Goal: Information Seeking & Learning: Learn about a topic

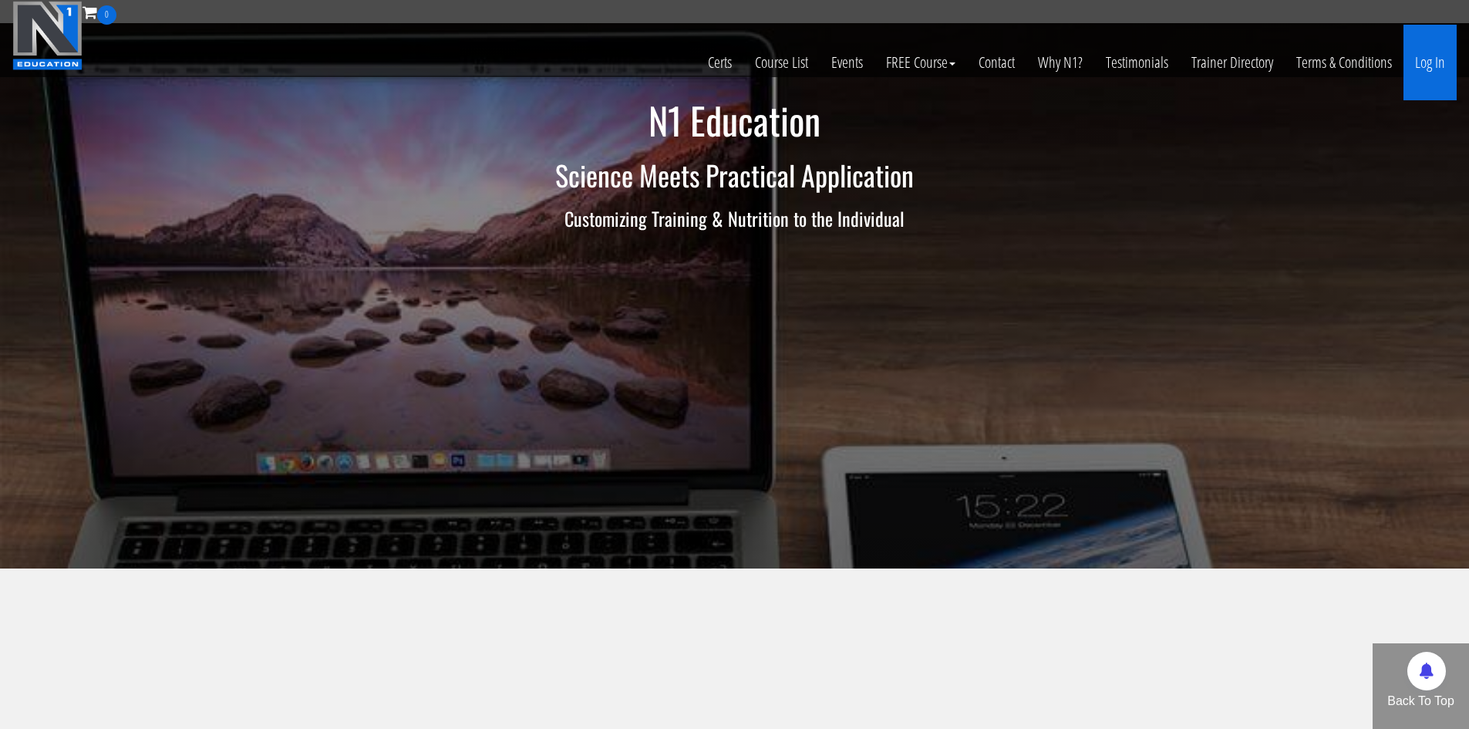
click at [1410, 68] on link "Log In" at bounding box center [1430, 63] width 53 height 76
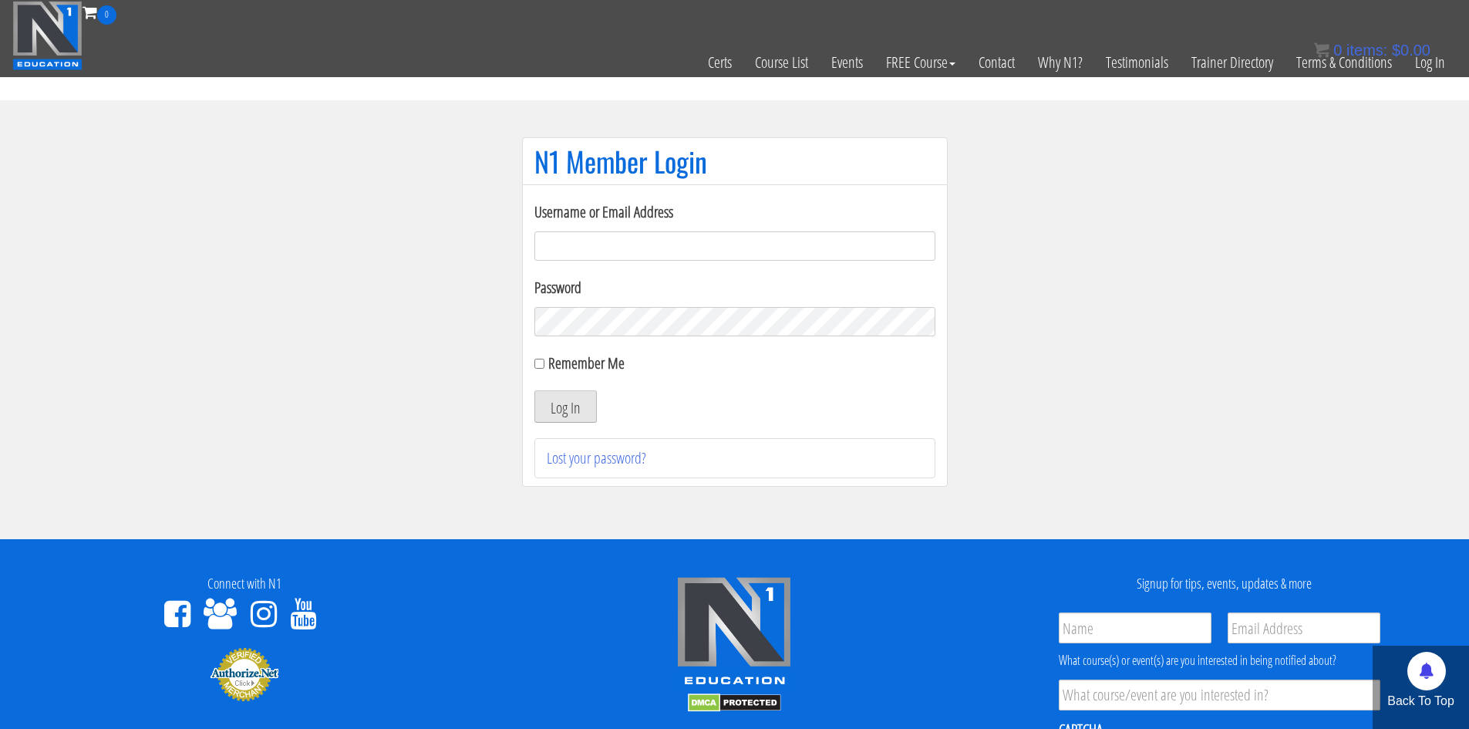
type input "[EMAIL_ADDRESS][DOMAIN_NAME]"
click at [568, 399] on button "Log In" at bounding box center [566, 406] width 62 height 32
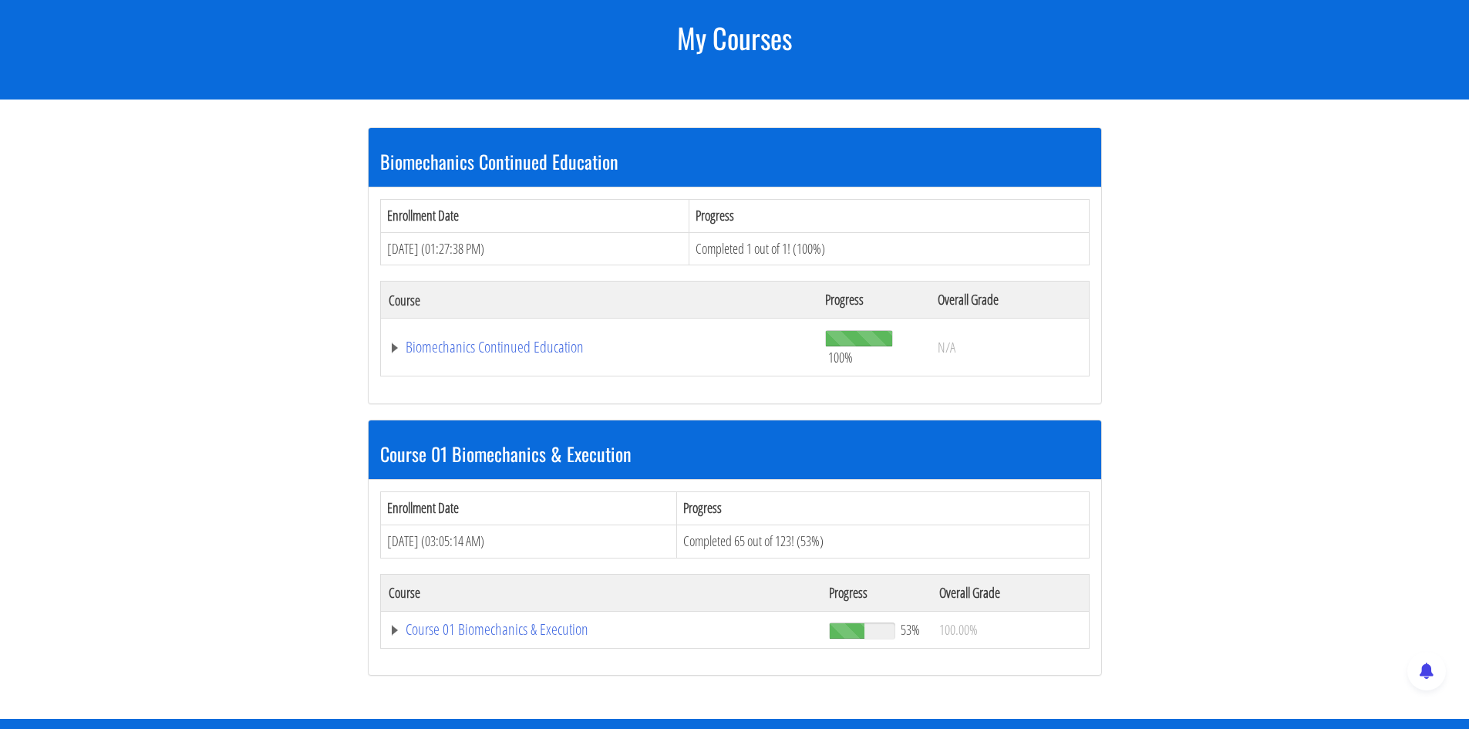
scroll to position [309, 0]
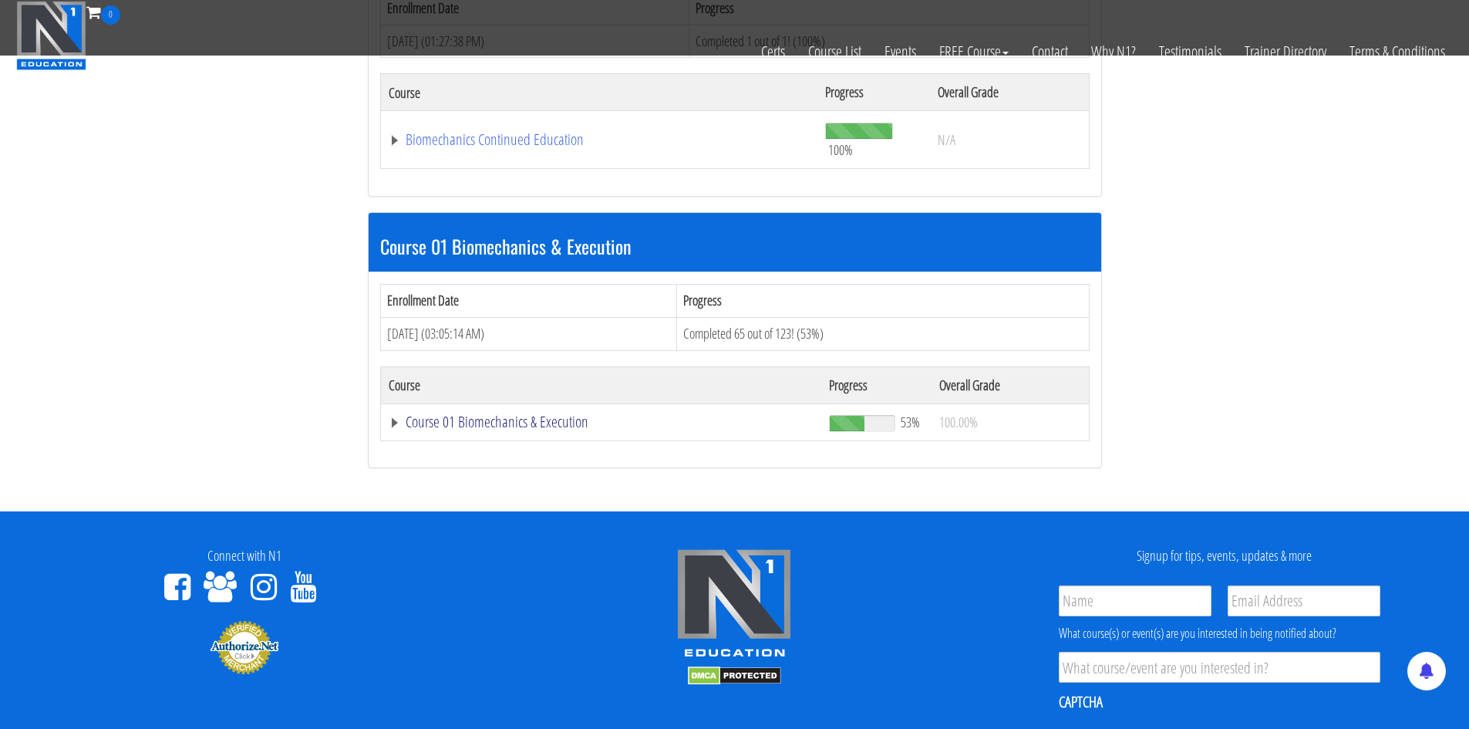
click at [558, 430] on link "Course 01 Biomechanics & Execution" at bounding box center [602, 421] width 426 height 15
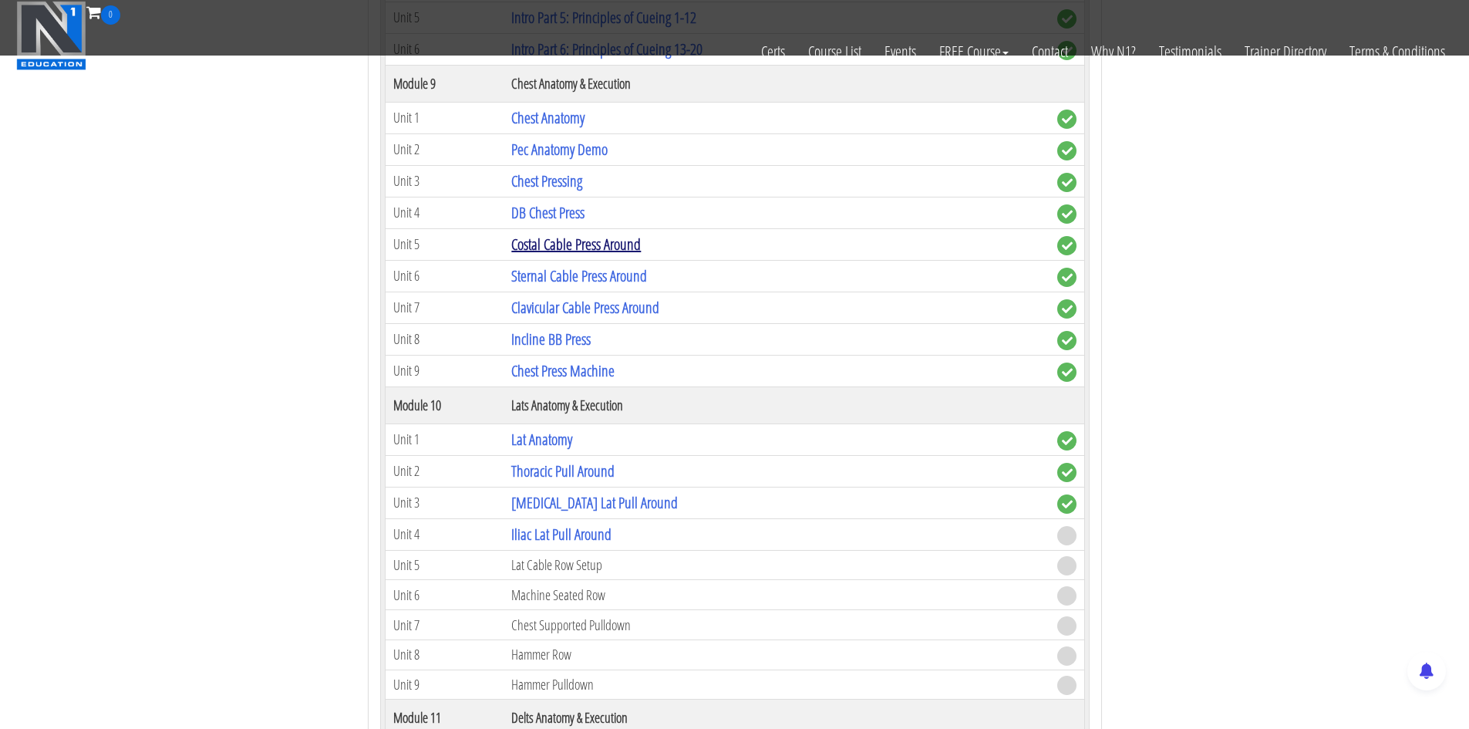
scroll to position [2700, 0]
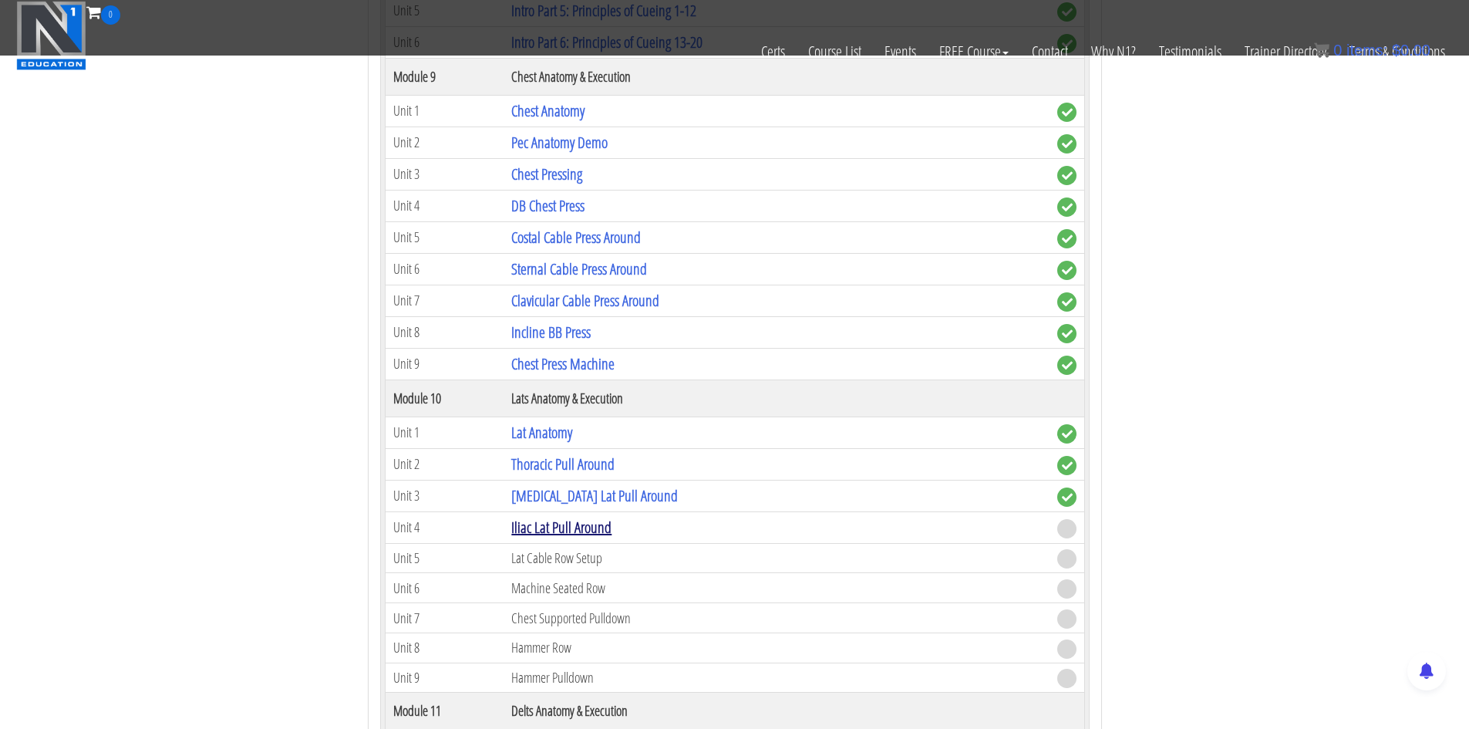
click at [582, 524] on link "Iliac Lat Pull Around" at bounding box center [561, 527] width 100 height 21
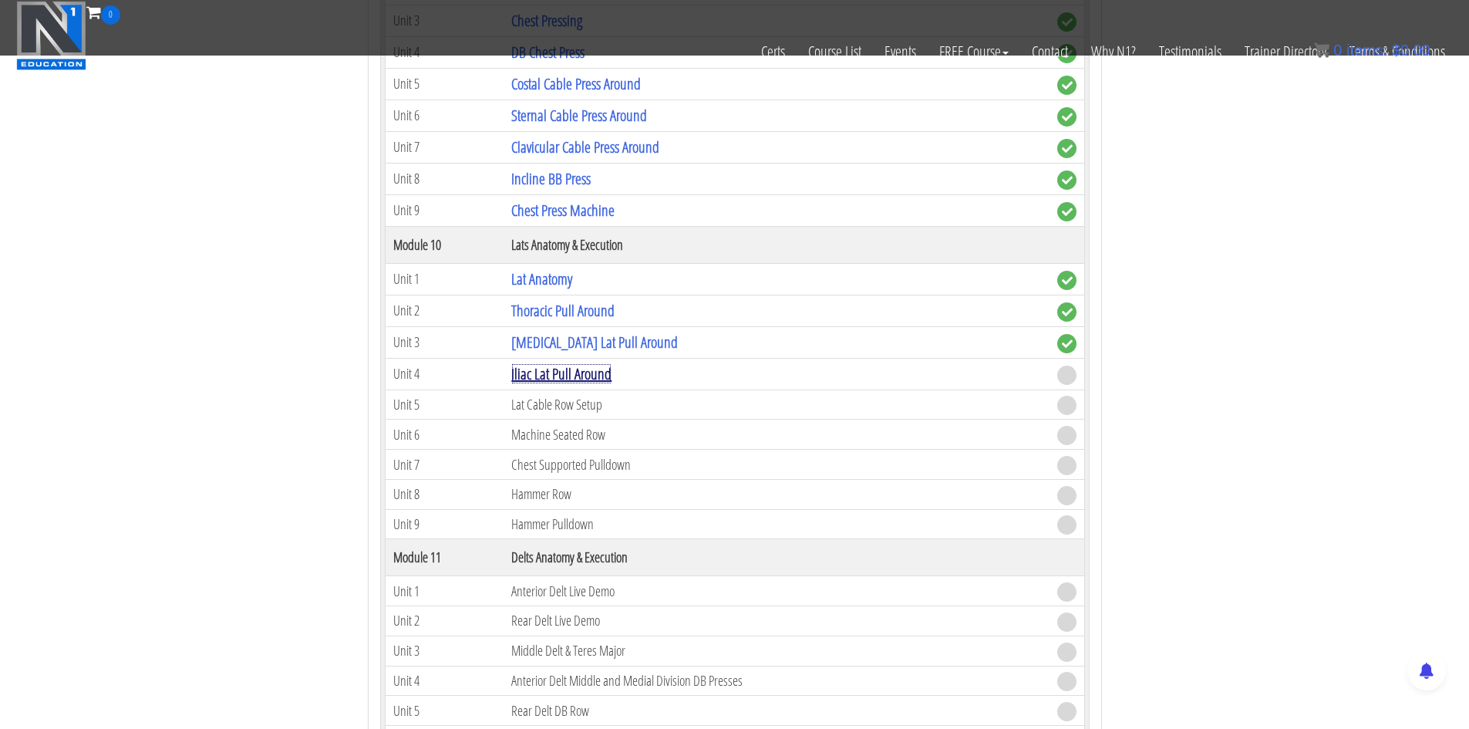
scroll to position [2854, 0]
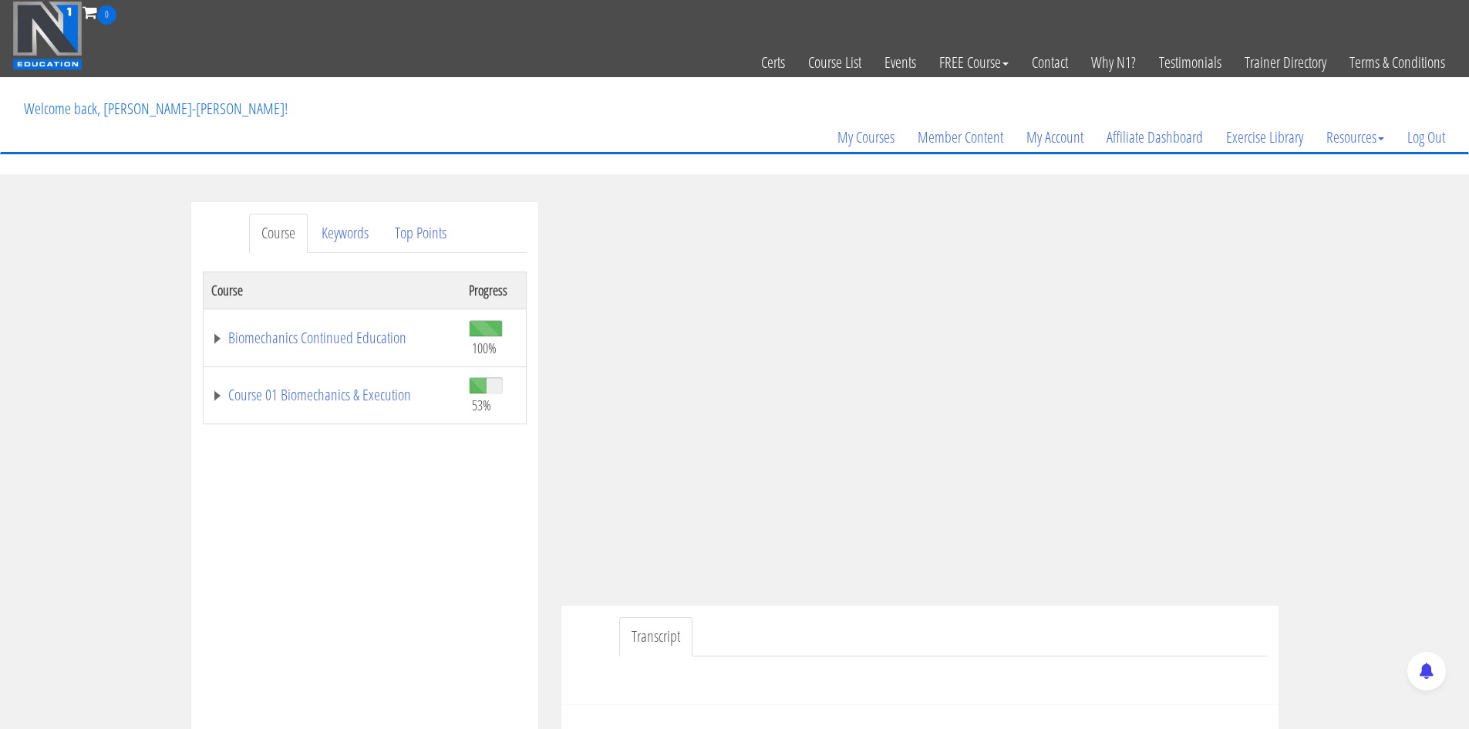
drag, startPoint x: 899, startPoint y: 441, endPoint x: 813, endPoint y: 620, distance: 198.4
click at [818, 622] on ul "Transcript" at bounding box center [943, 636] width 648 height 39
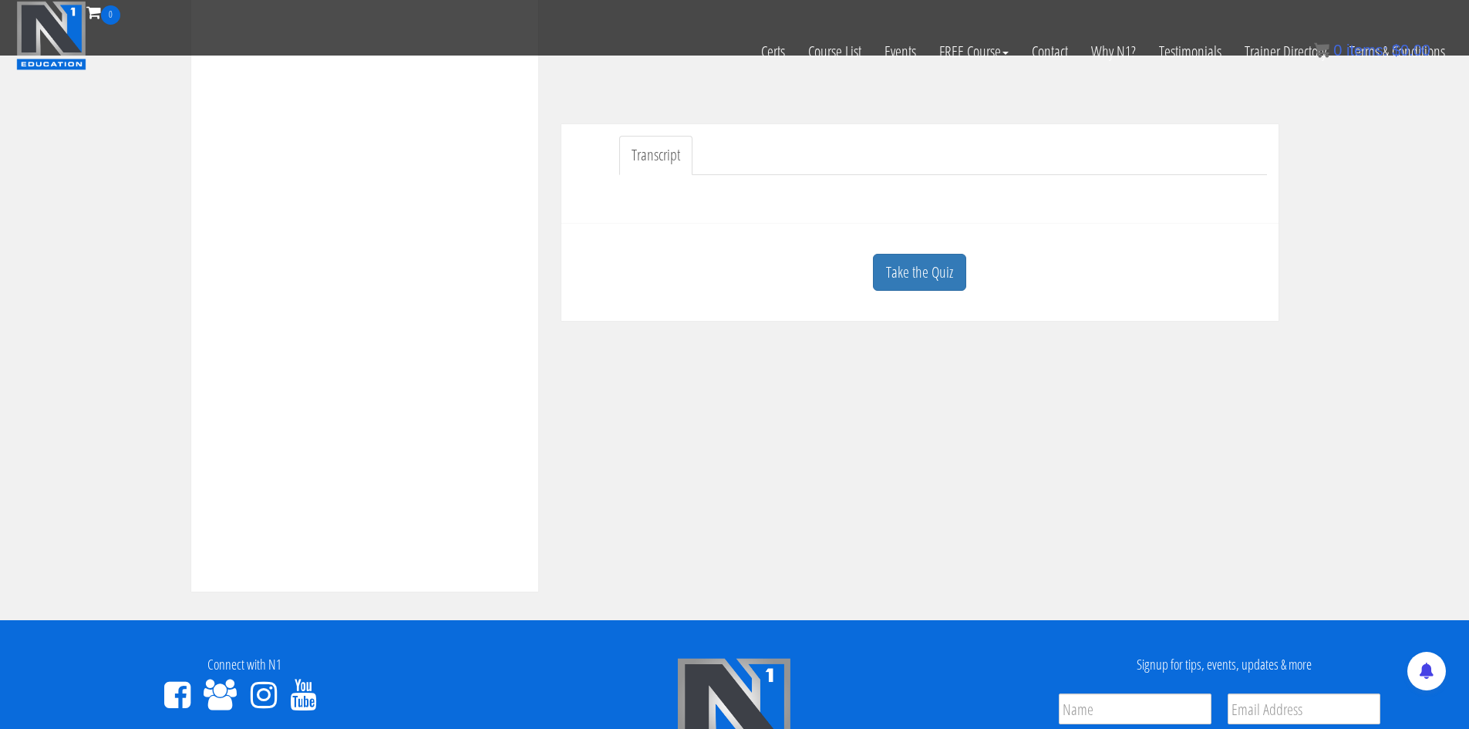
scroll to position [386, 0]
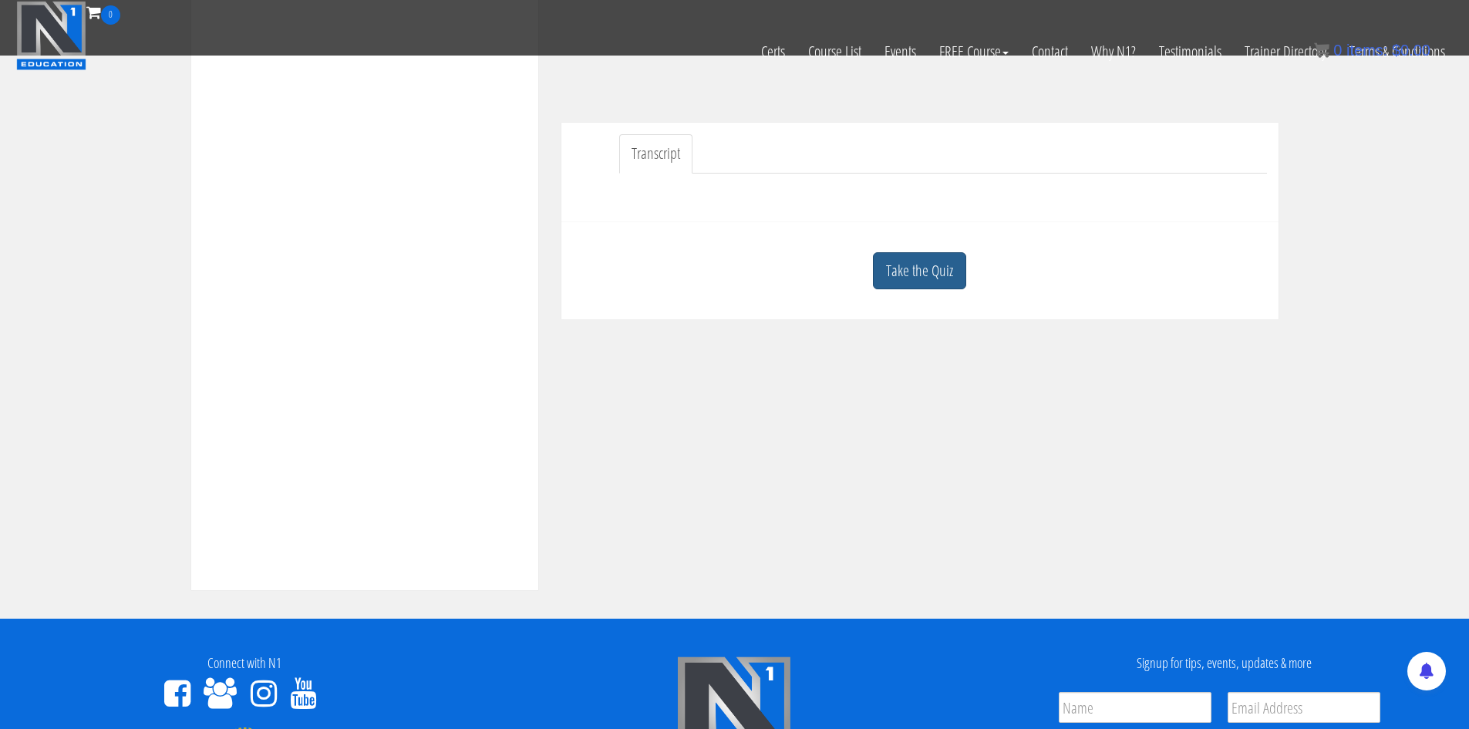
click at [965, 270] on link "Take the Quiz" at bounding box center [919, 271] width 93 height 38
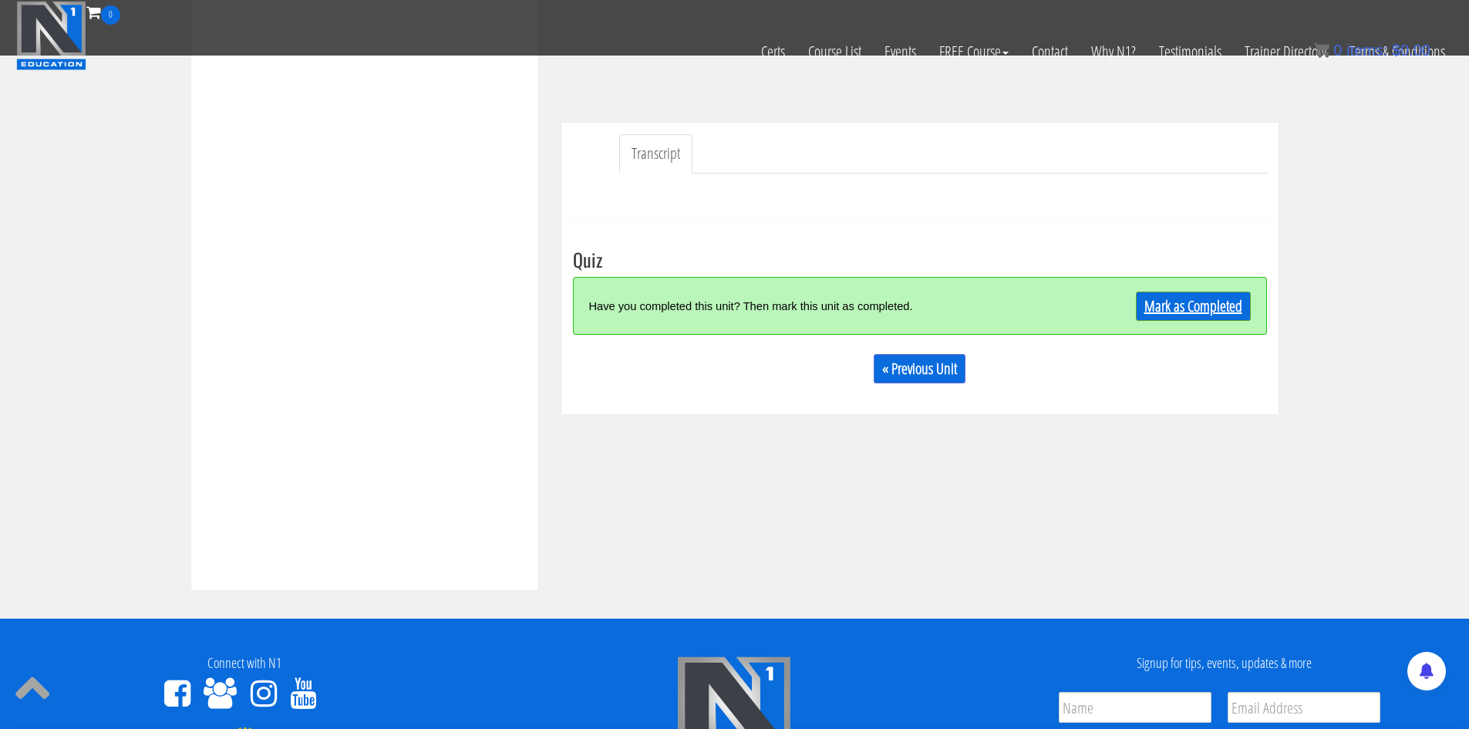
click at [1187, 317] on link "Mark as Completed" at bounding box center [1193, 306] width 115 height 29
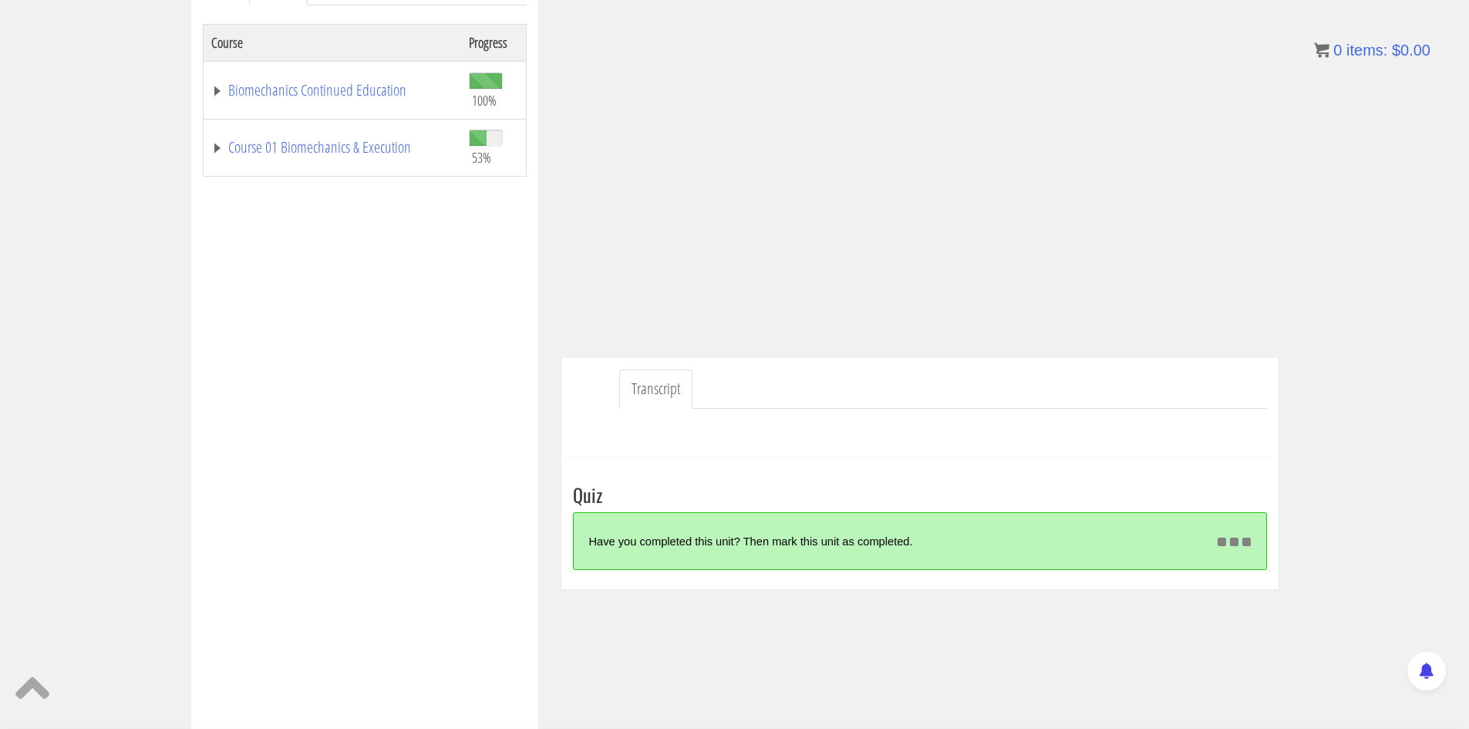
scroll to position [252, 0]
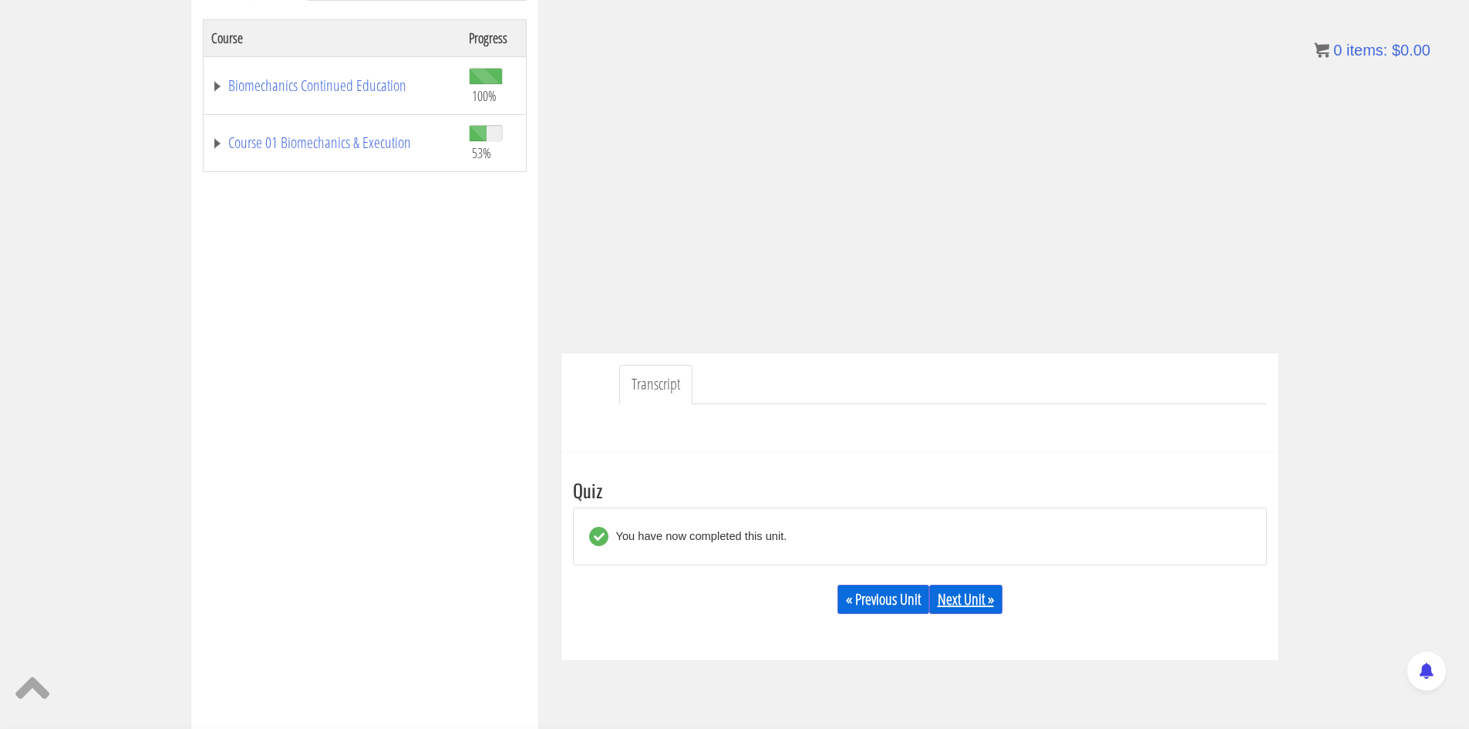
click at [971, 592] on link "Next Unit »" at bounding box center [965, 599] width 73 height 29
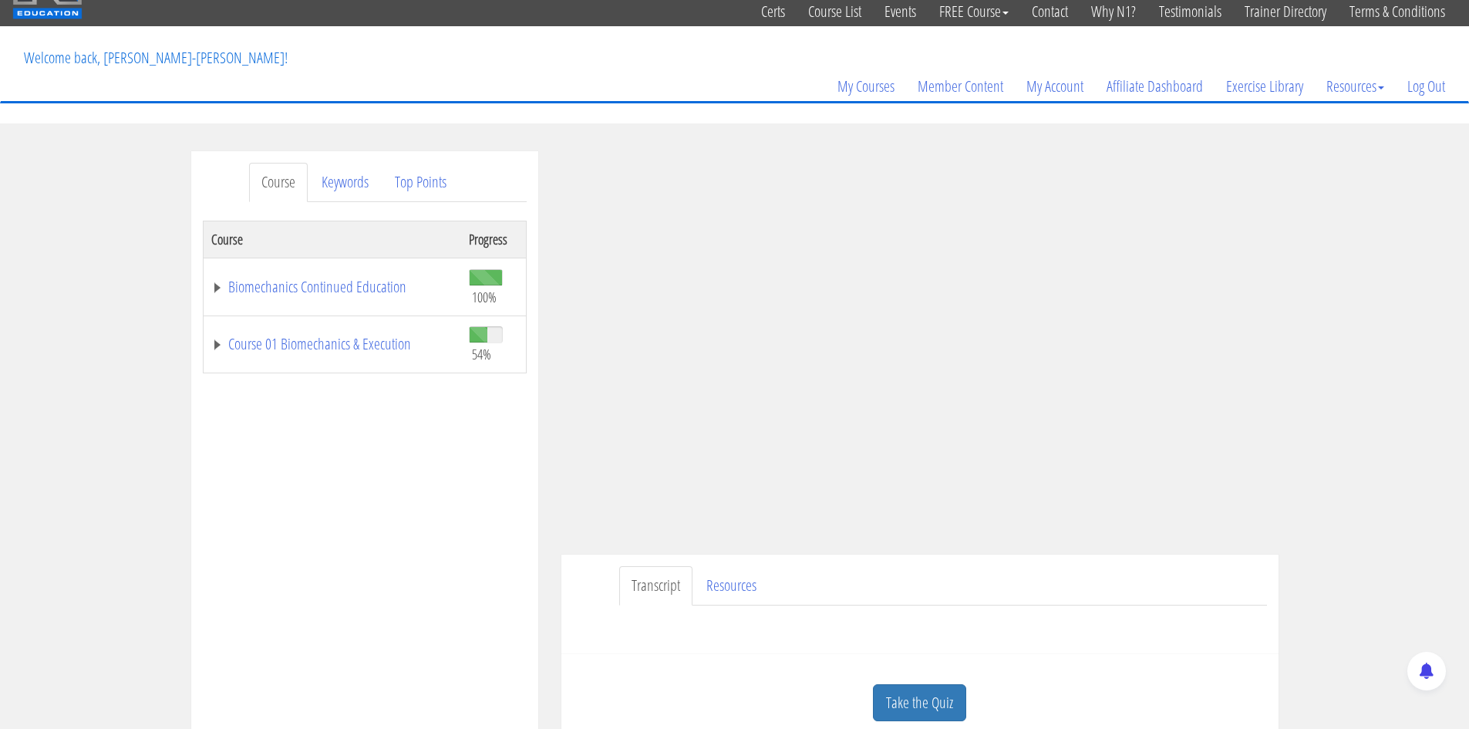
scroll to position [77, 0]
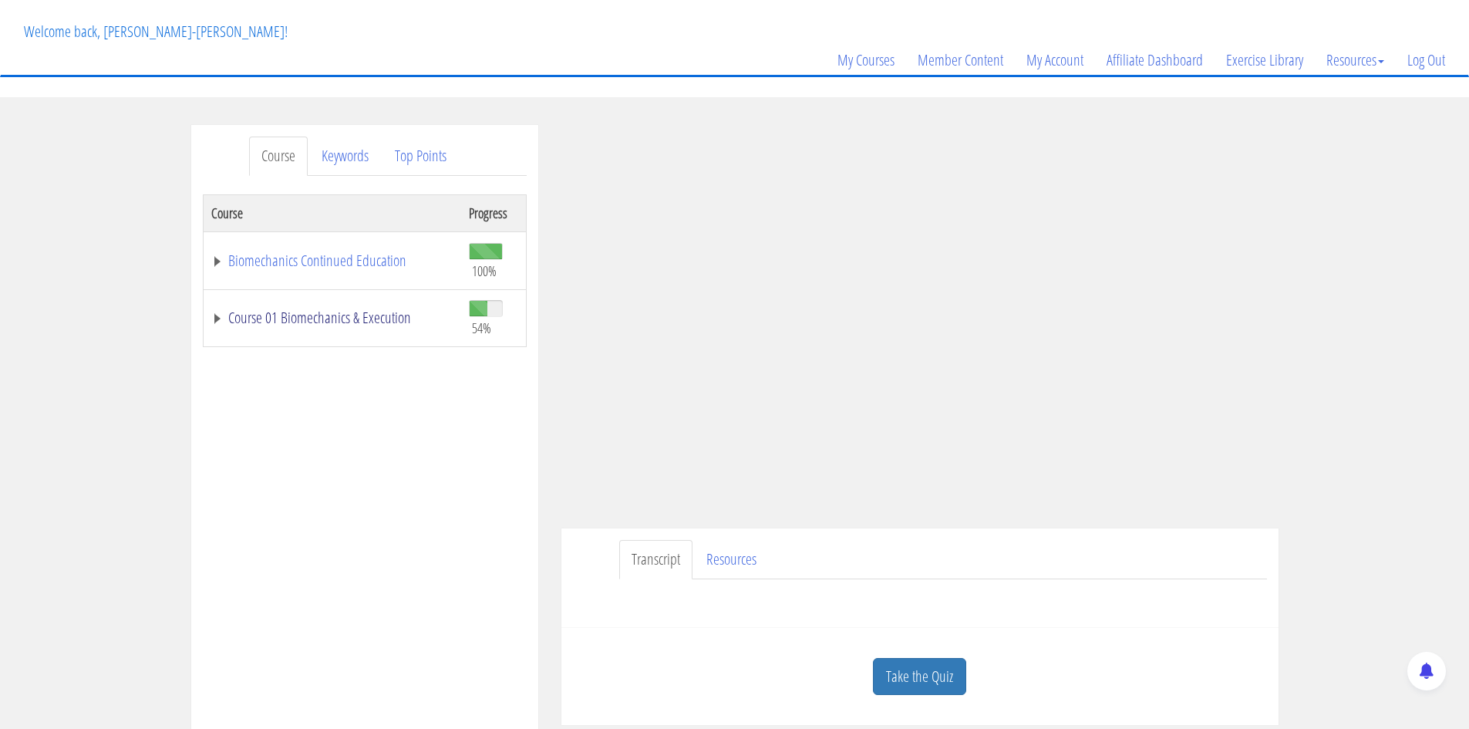
click at [377, 313] on link "Course 01 Biomechanics & Execution" at bounding box center [332, 317] width 242 height 15
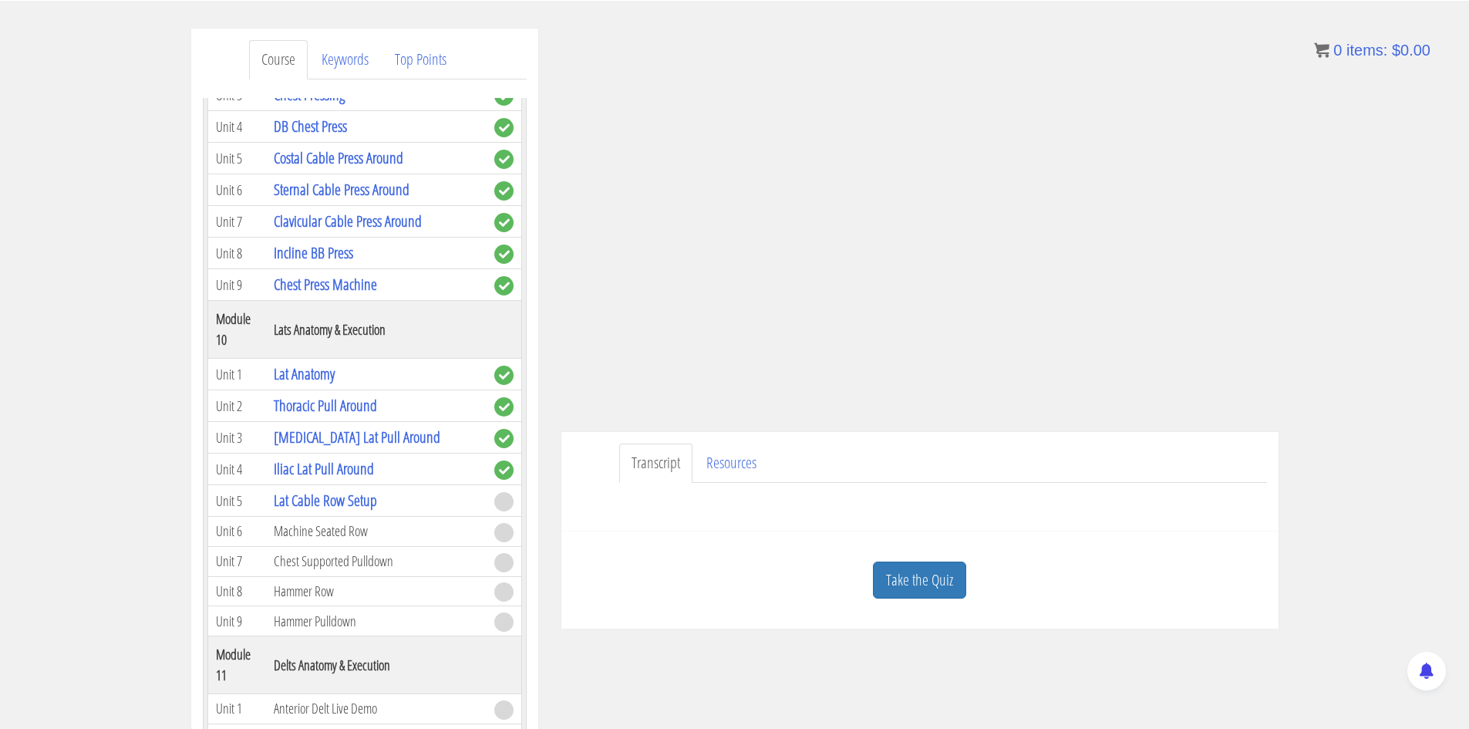
scroll to position [176, 0]
click at [914, 582] on link "Take the Quiz" at bounding box center [919, 578] width 93 height 38
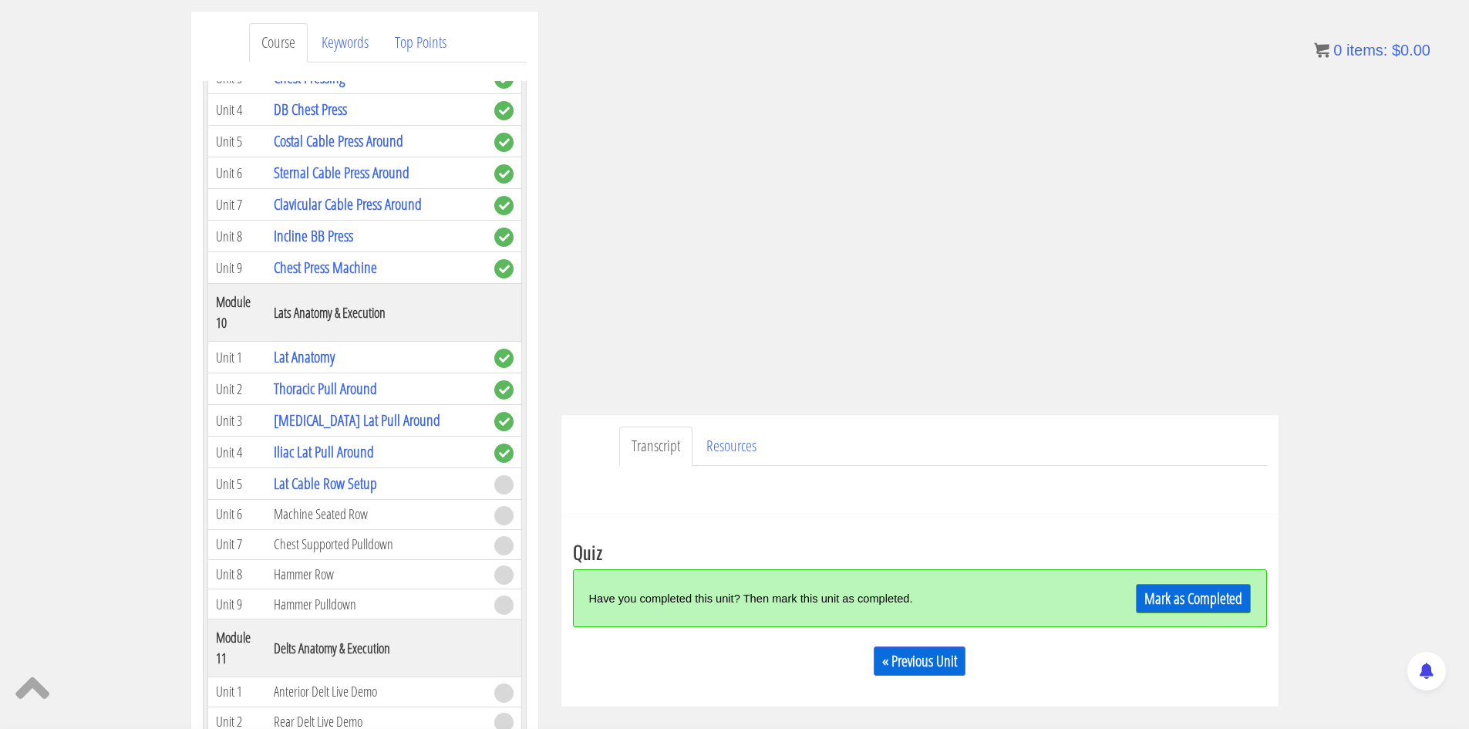
scroll to position [197, 0]
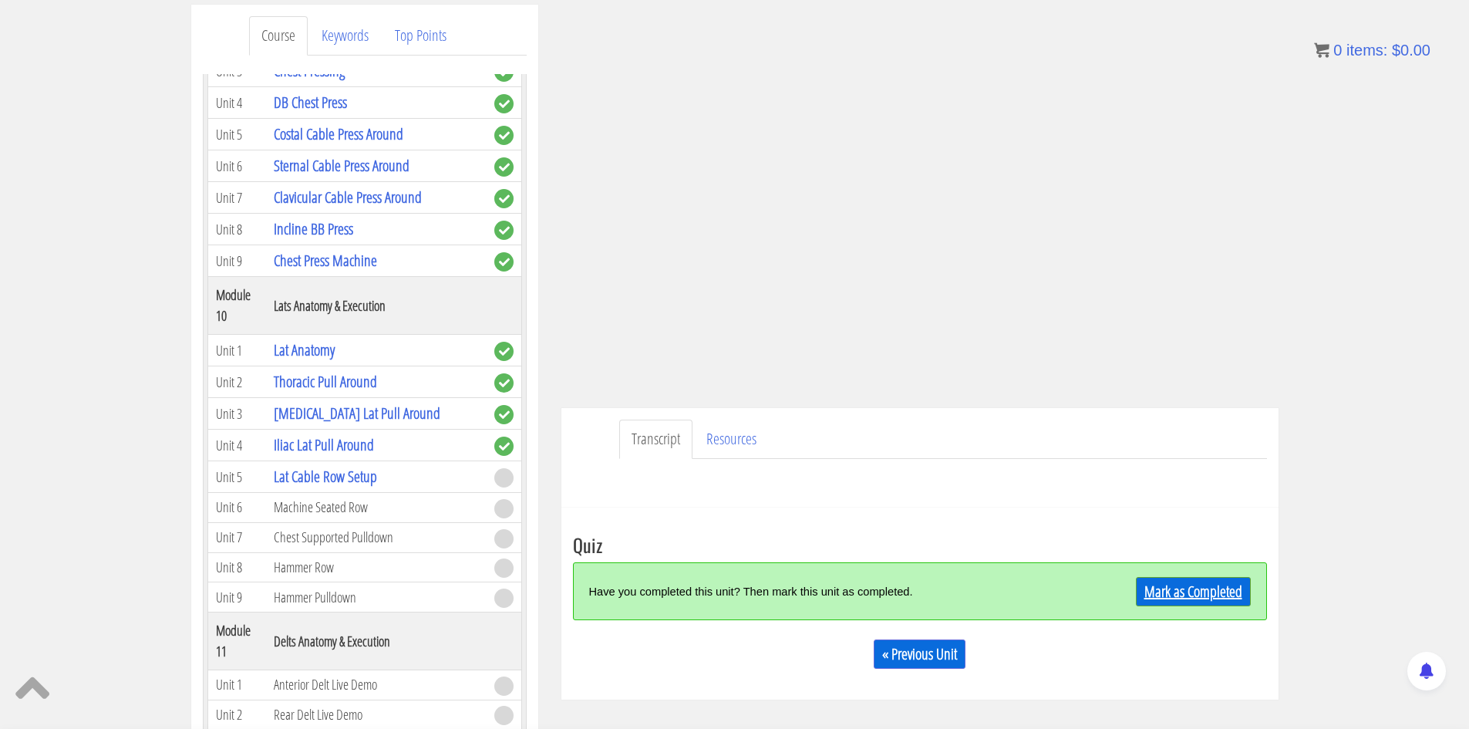
click at [1158, 593] on link "Mark as Completed" at bounding box center [1193, 591] width 115 height 29
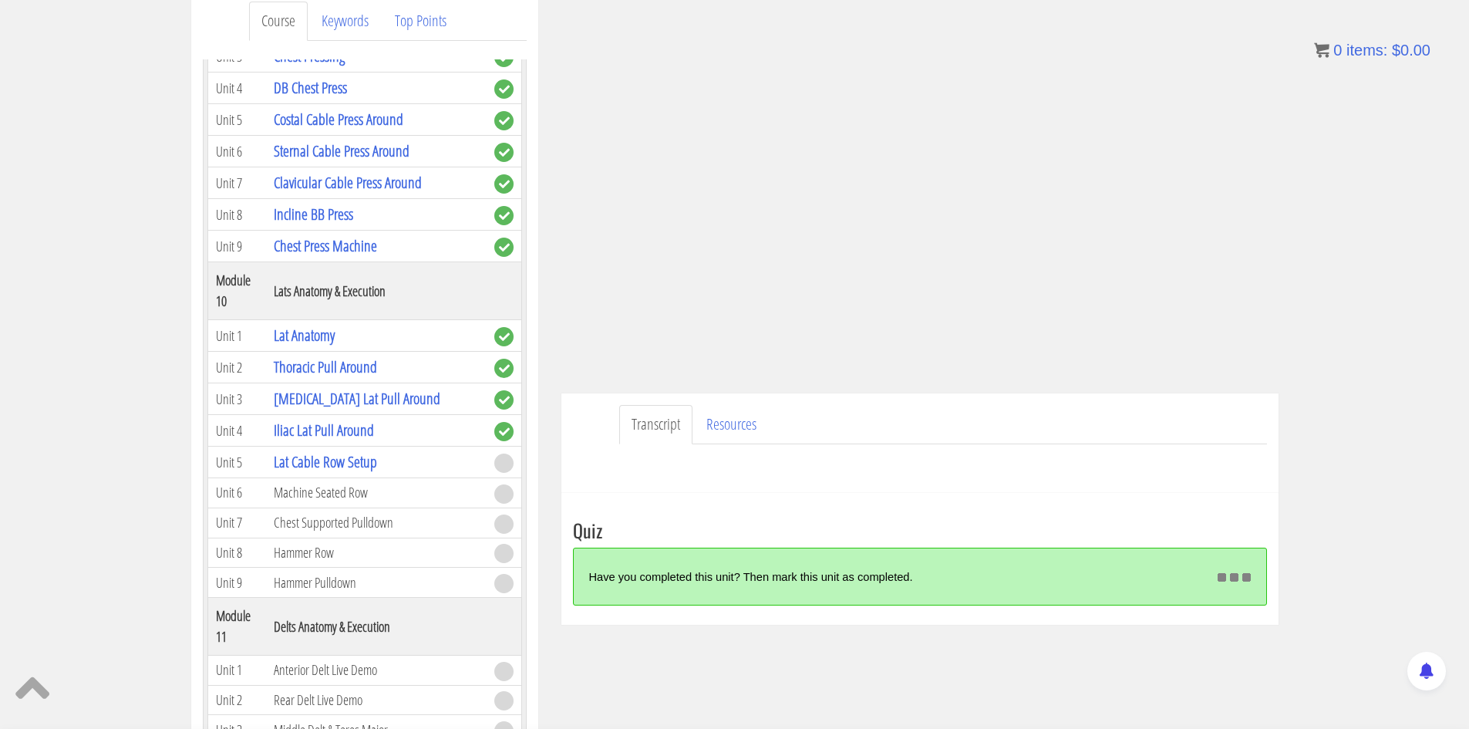
scroll to position [219, 0]
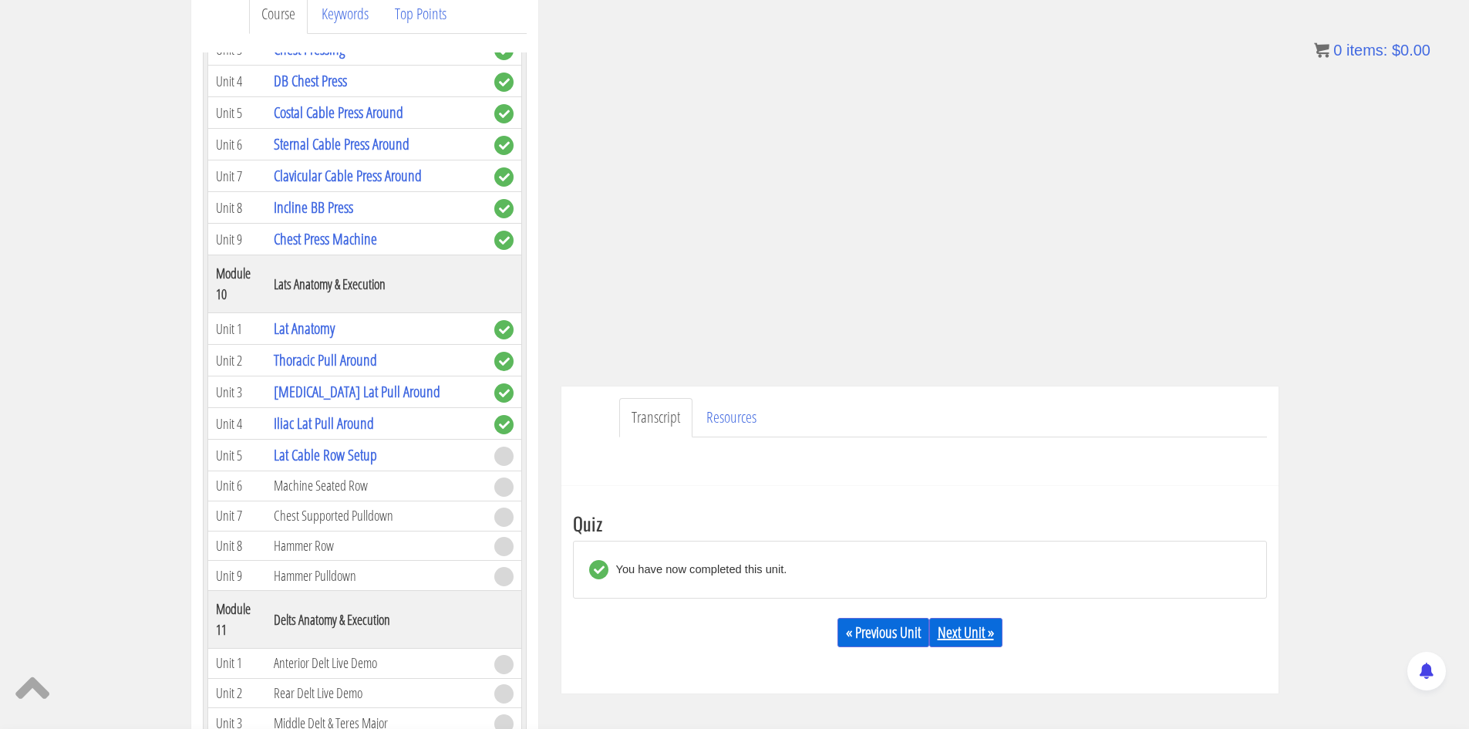
click at [947, 634] on link "Next Unit »" at bounding box center [965, 632] width 73 height 29
click at [953, 629] on link "Next Unit »" at bounding box center [965, 632] width 73 height 29
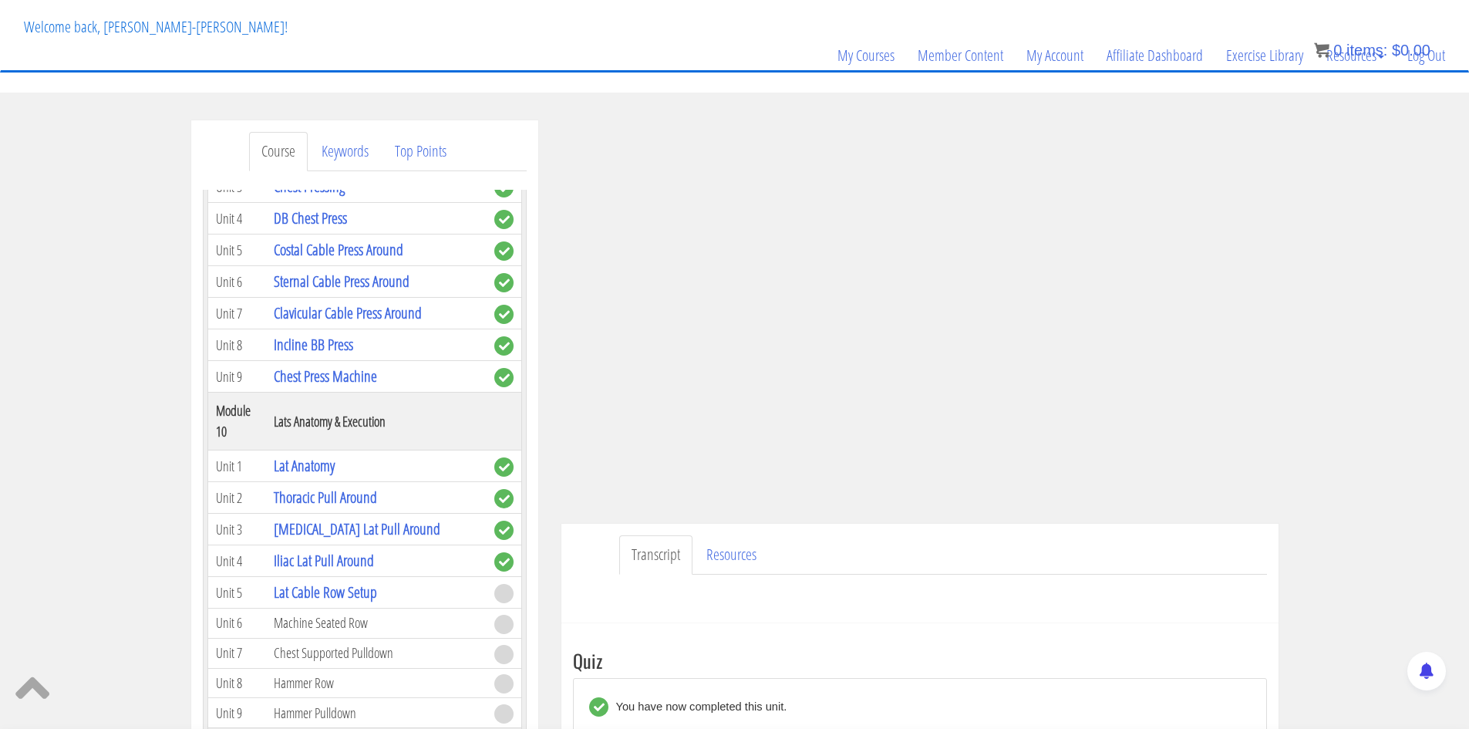
scroll to position [65, 0]
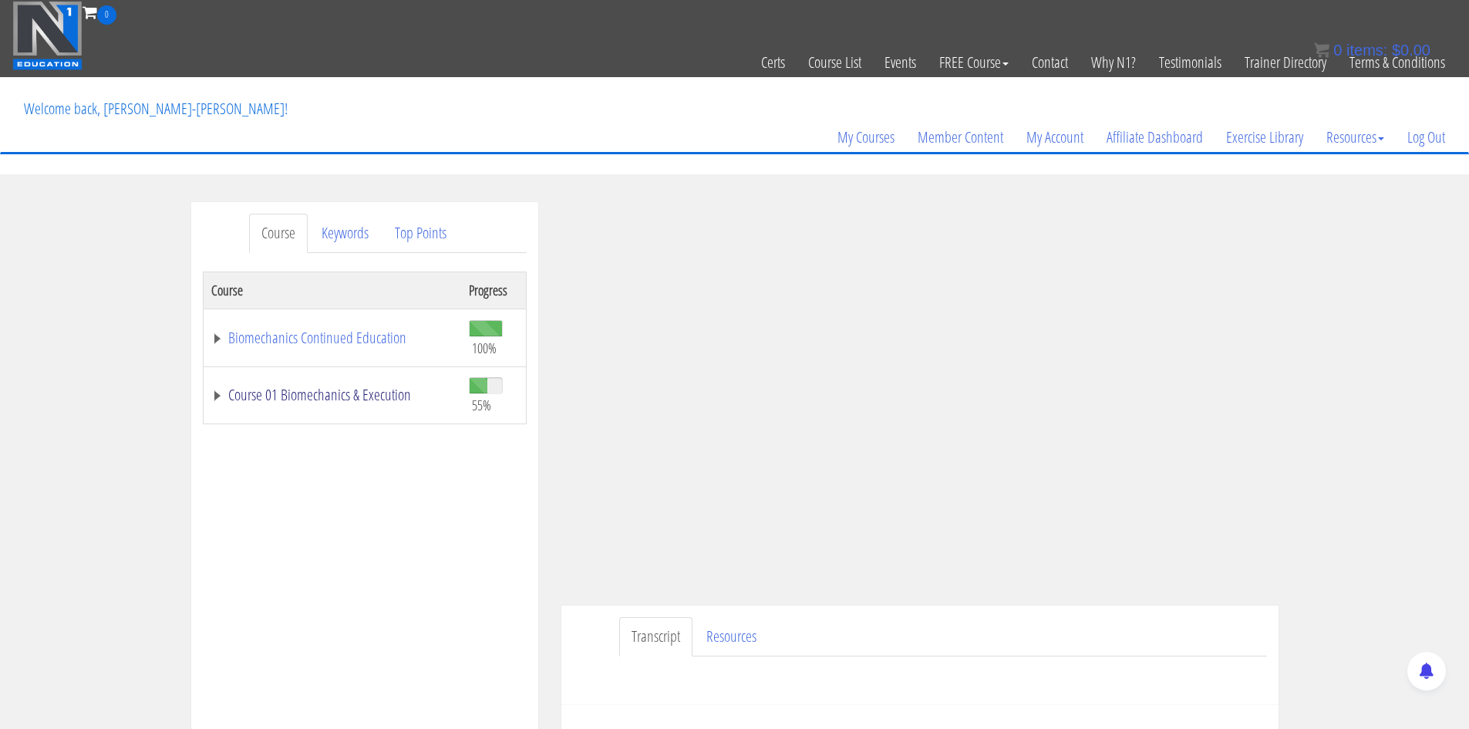
click at [372, 389] on link "Course 01 Biomechanics & Execution" at bounding box center [332, 394] width 242 height 15
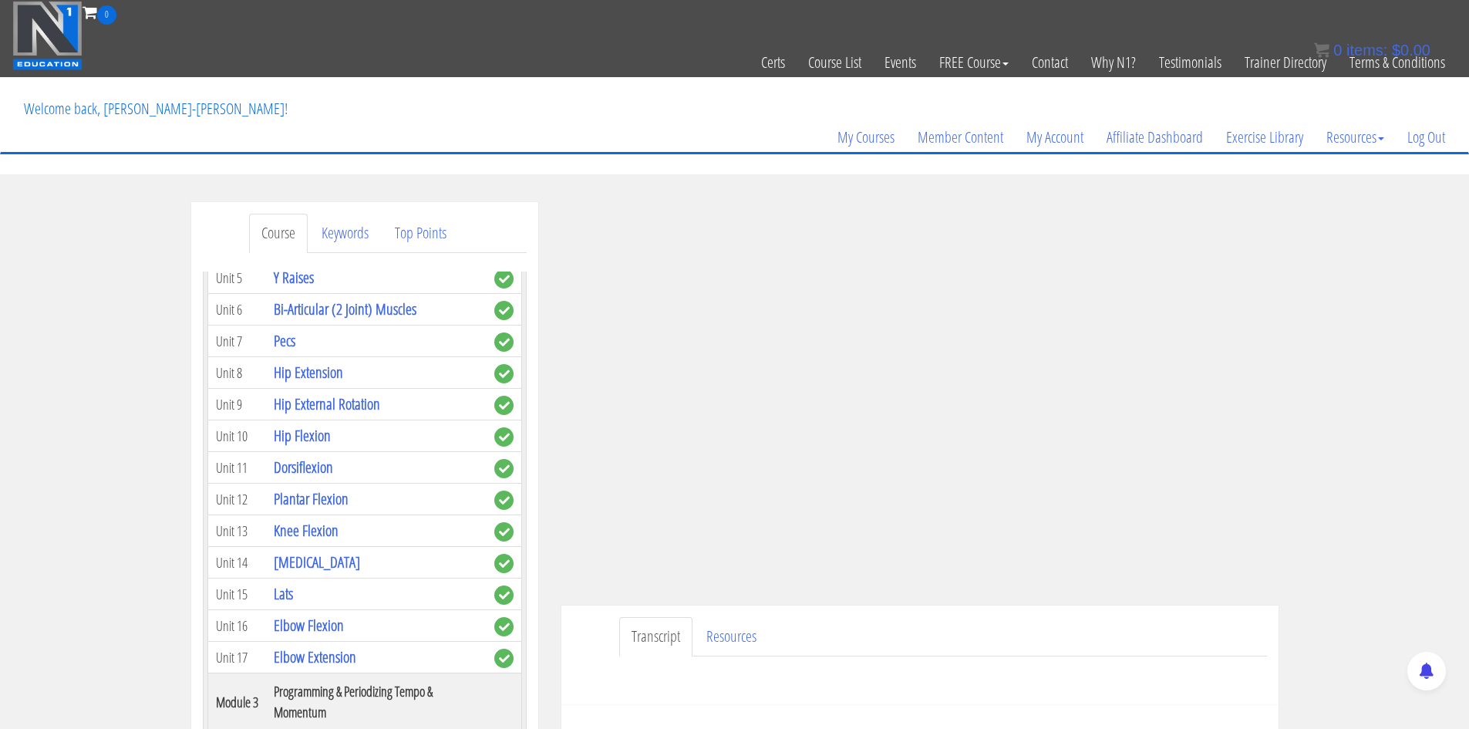
scroll to position [617, 0]
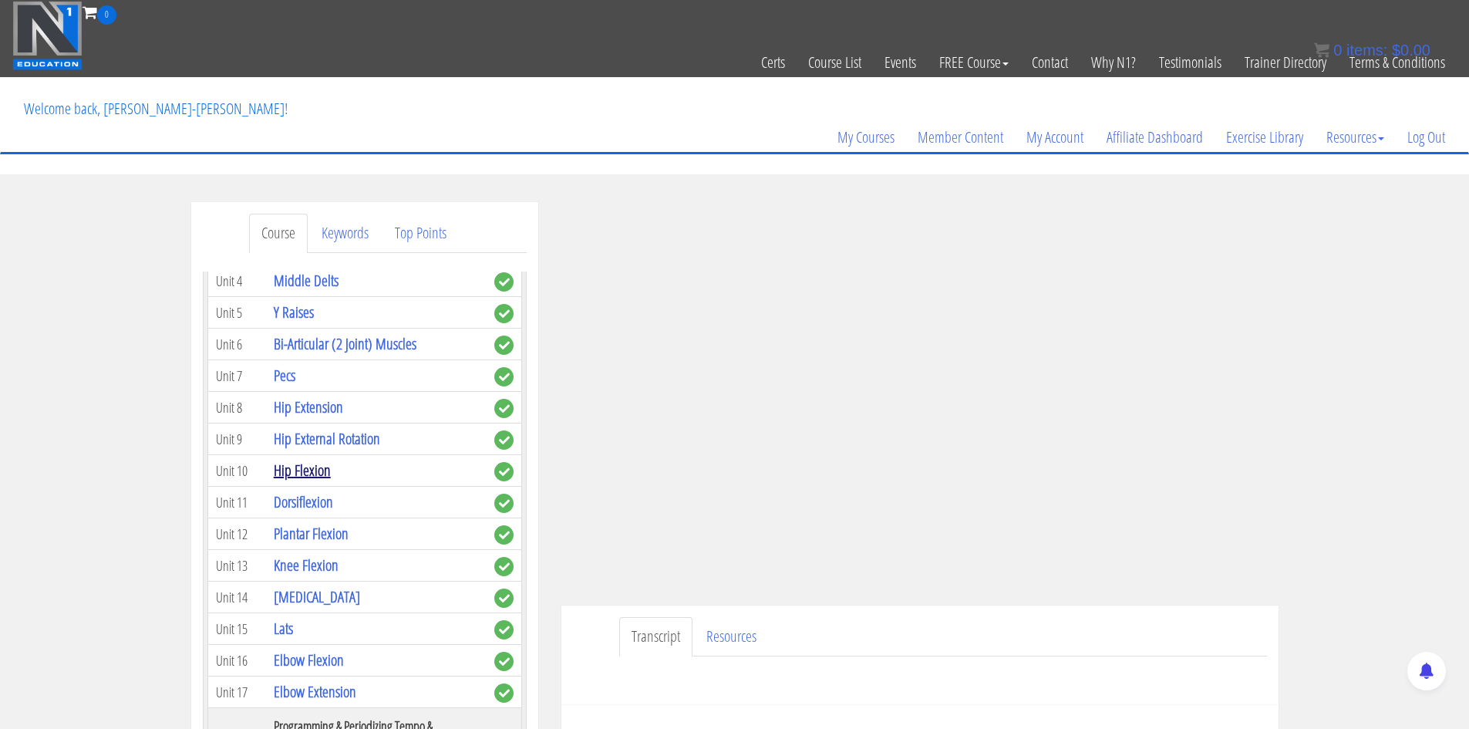
click at [318, 467] on link "Hip Flexion" at bounding box center [302, 470] width 57 height 21
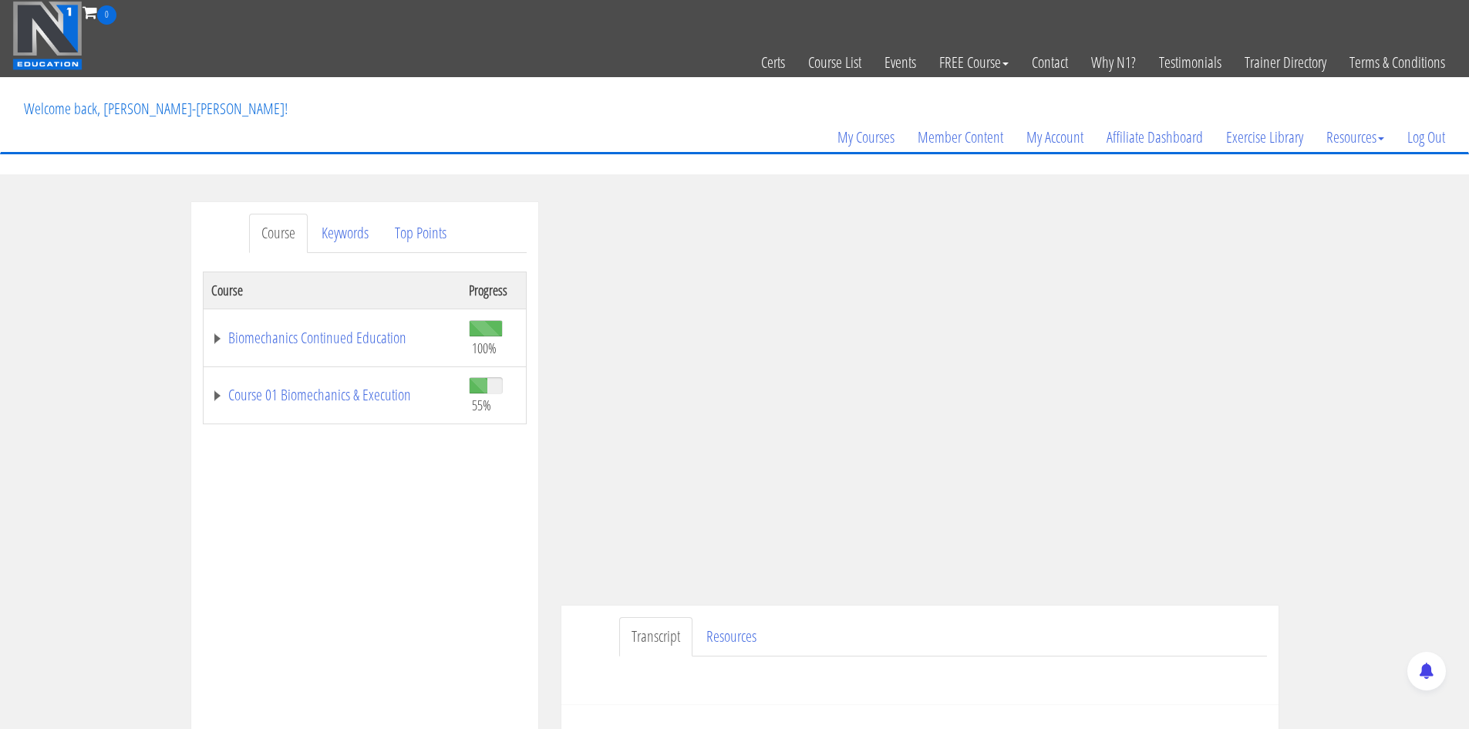
click at [346, 411] on td "Course 01 Biomechanics & Execution" at bounding box center [332, 395] width 258 height 58
click at [345, 395] on link "Course 01 Biomechanics & Execution" at bounding box center [332, 394] width 242 height 15
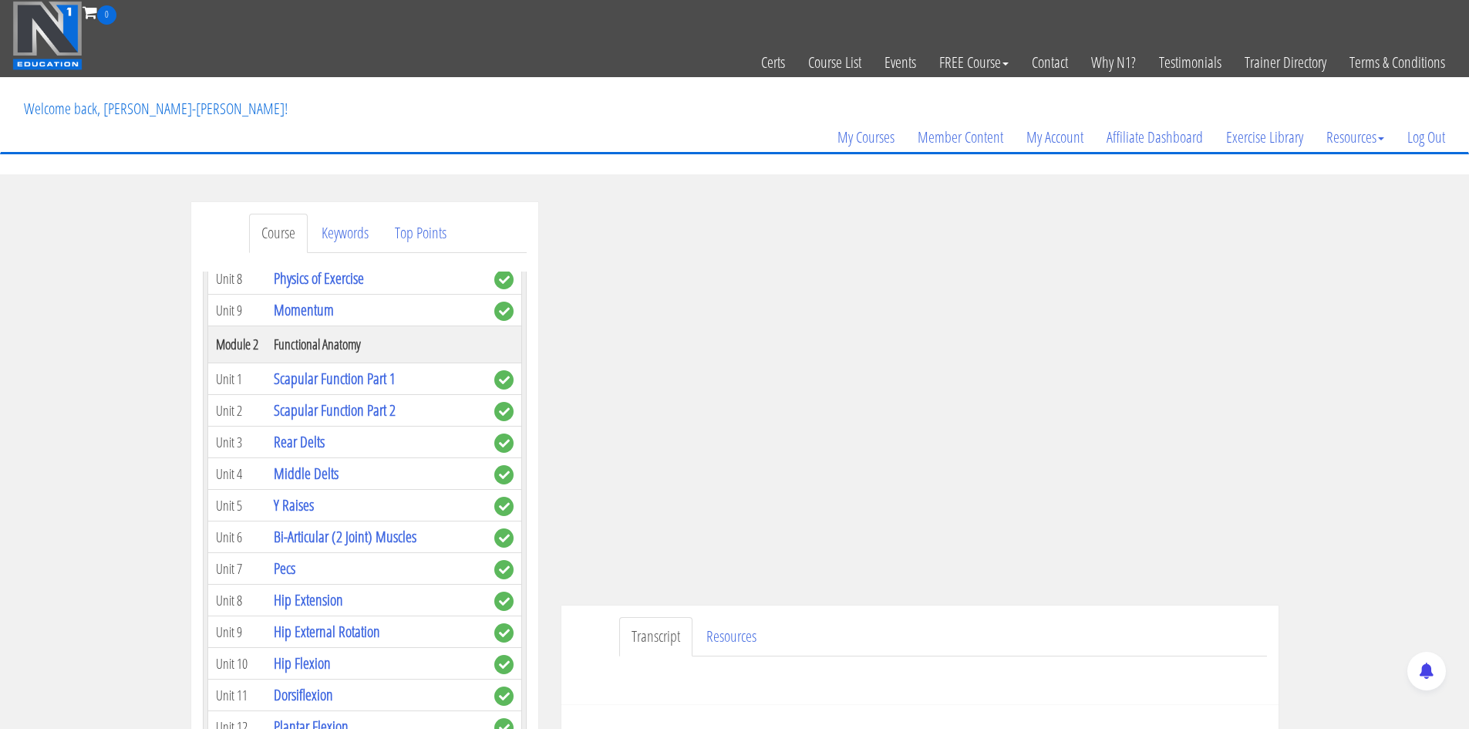
scroll to position [463, 0]
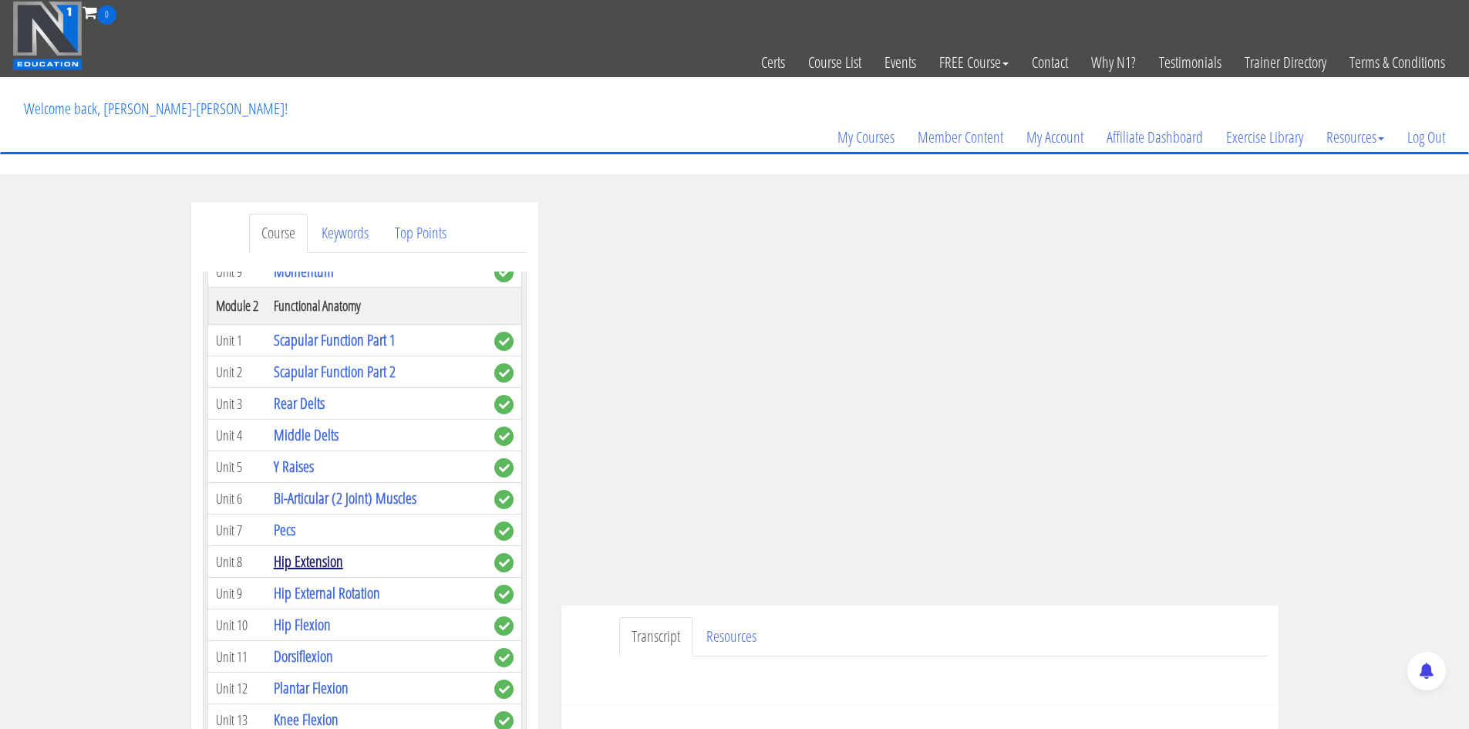
click at [317, 564] on link "Hip Extension" at bounding box center [308, 561] width 69 height 21
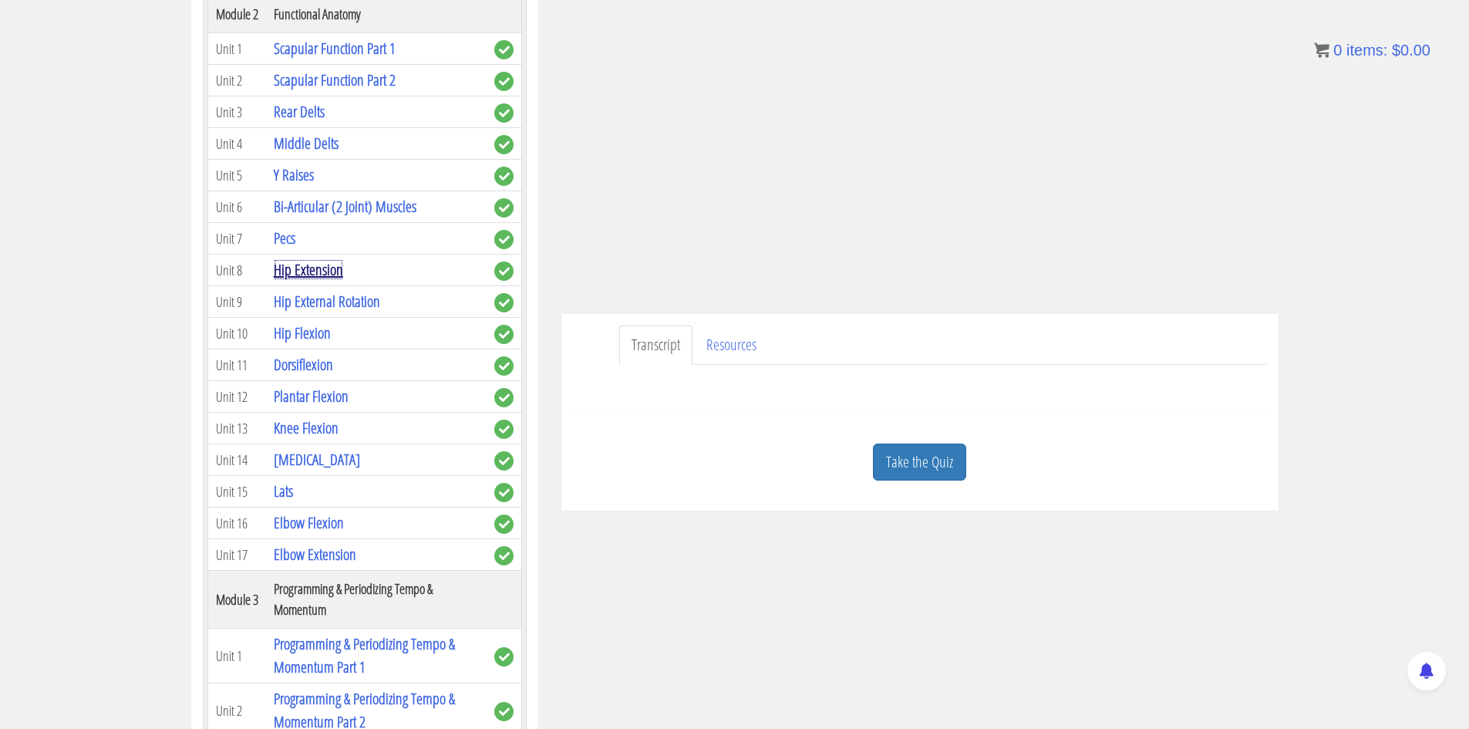
scroll to position [309, 0]
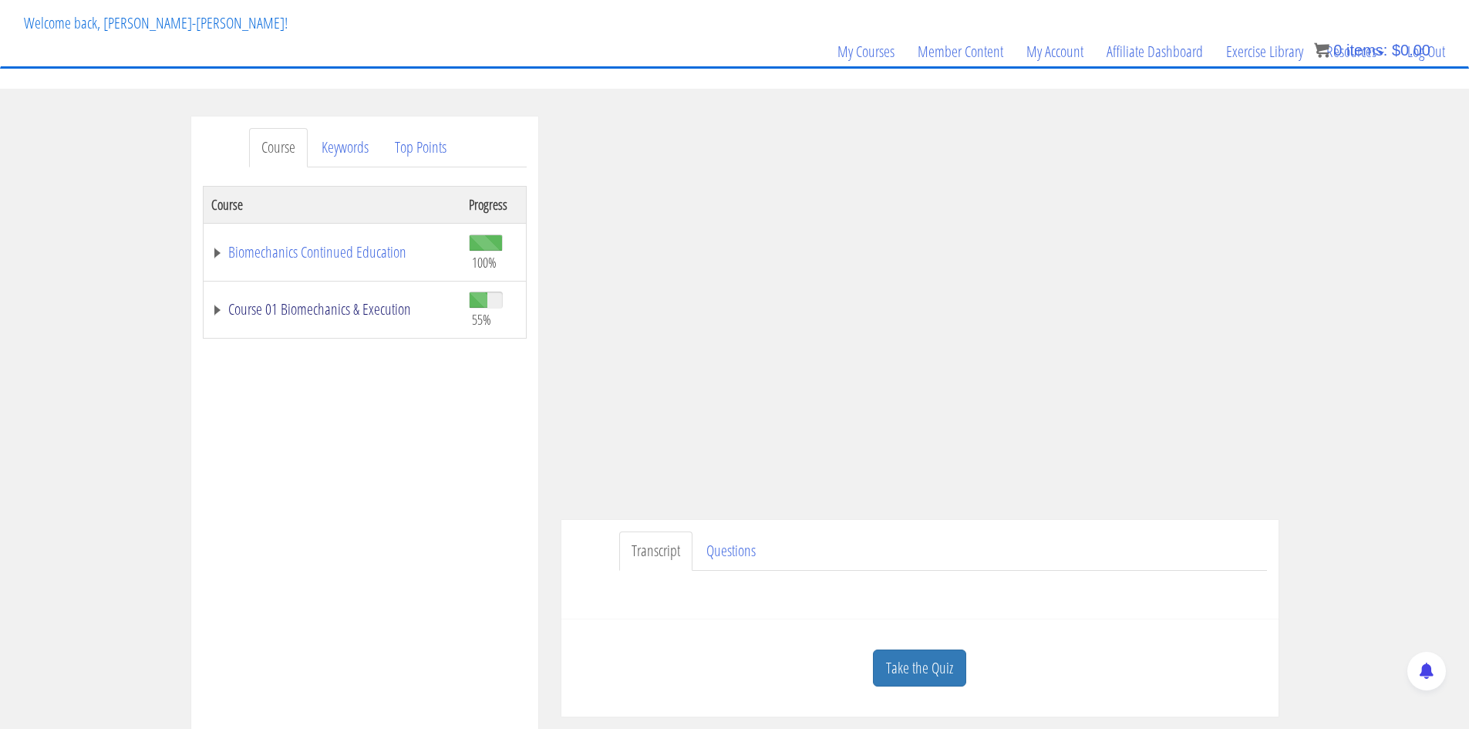
click at [315, 313] on link "Course 01 Biomechanics & Execution" at bounding box center [332, 309] width 242 height 15
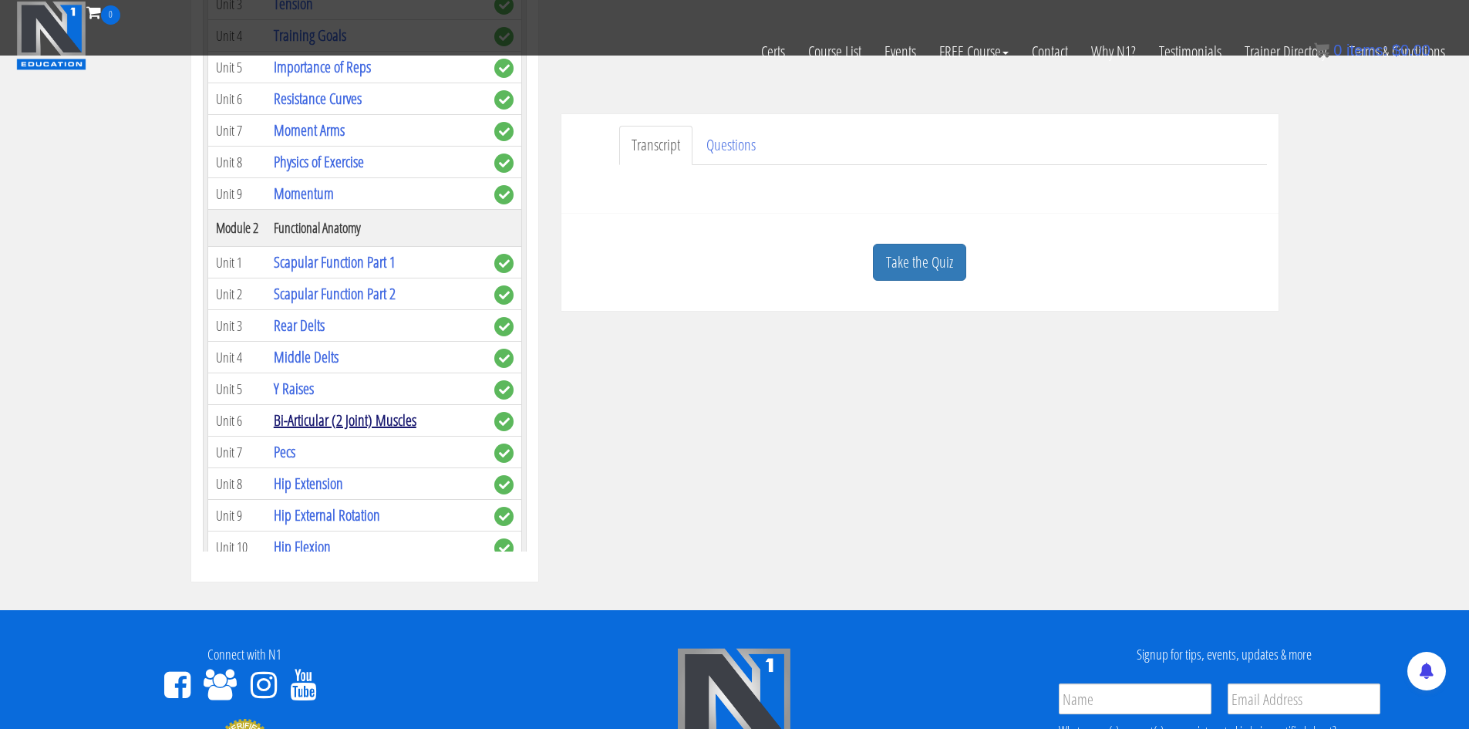
scroll to position [77, 0]
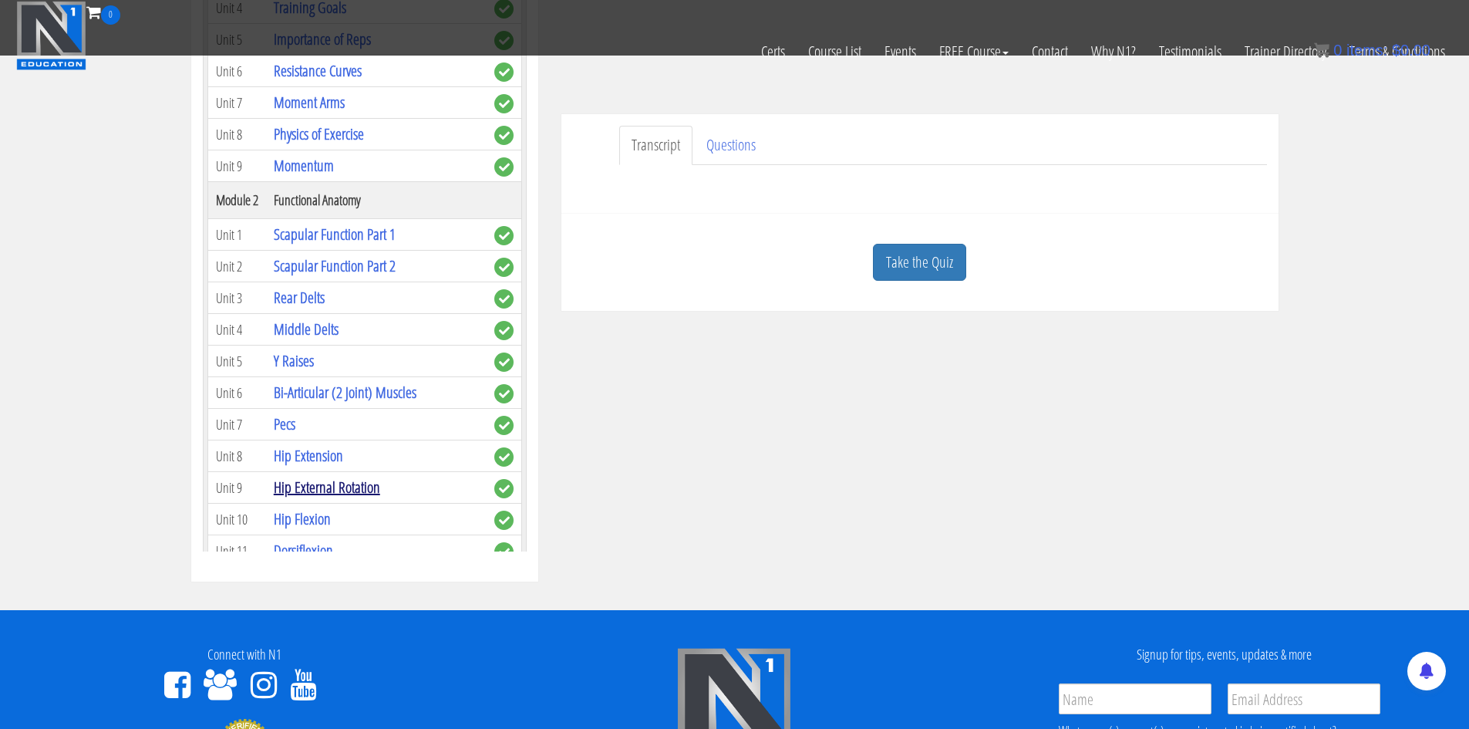
click at [325, 487] on link "Hip External Rotation" at bounding box center [327, 487] width 106 height 21
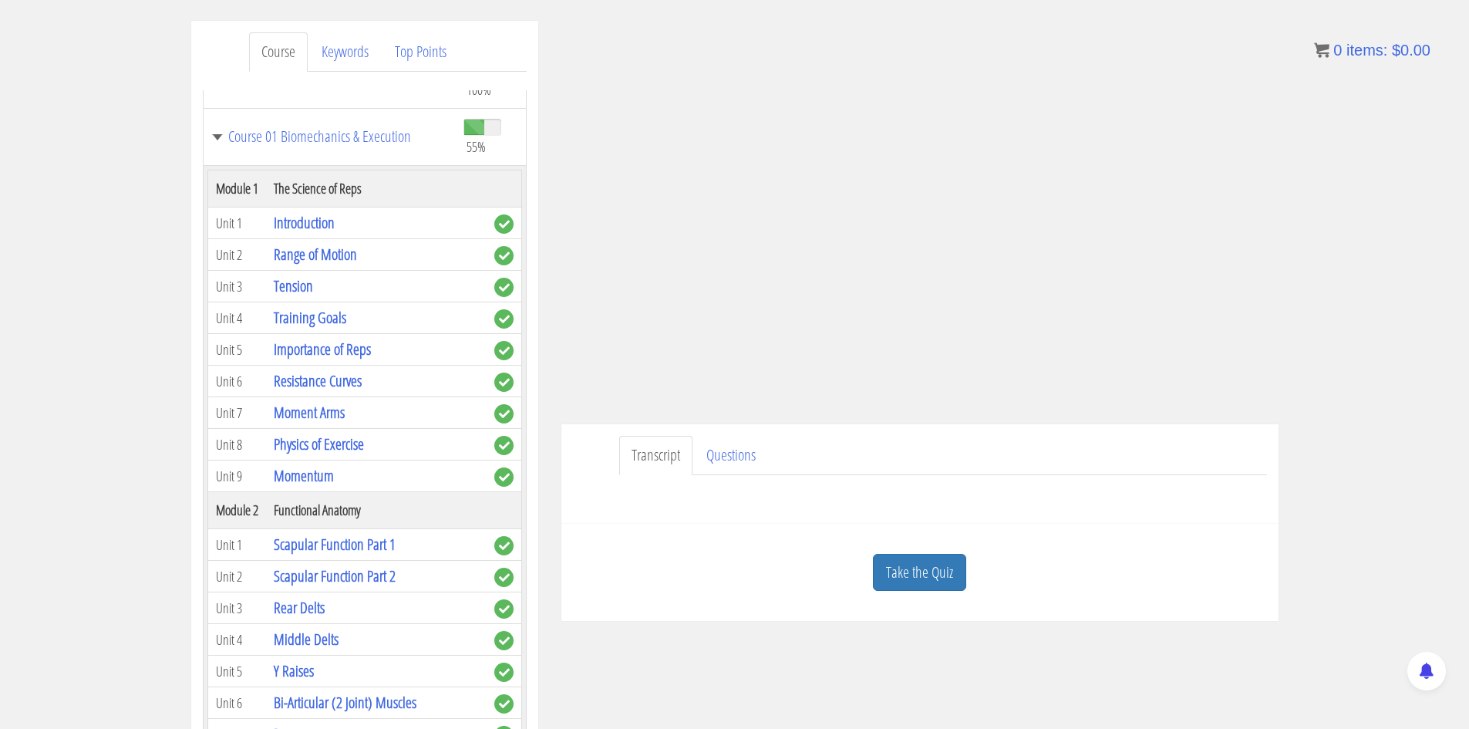
scroll to position [184, 0]
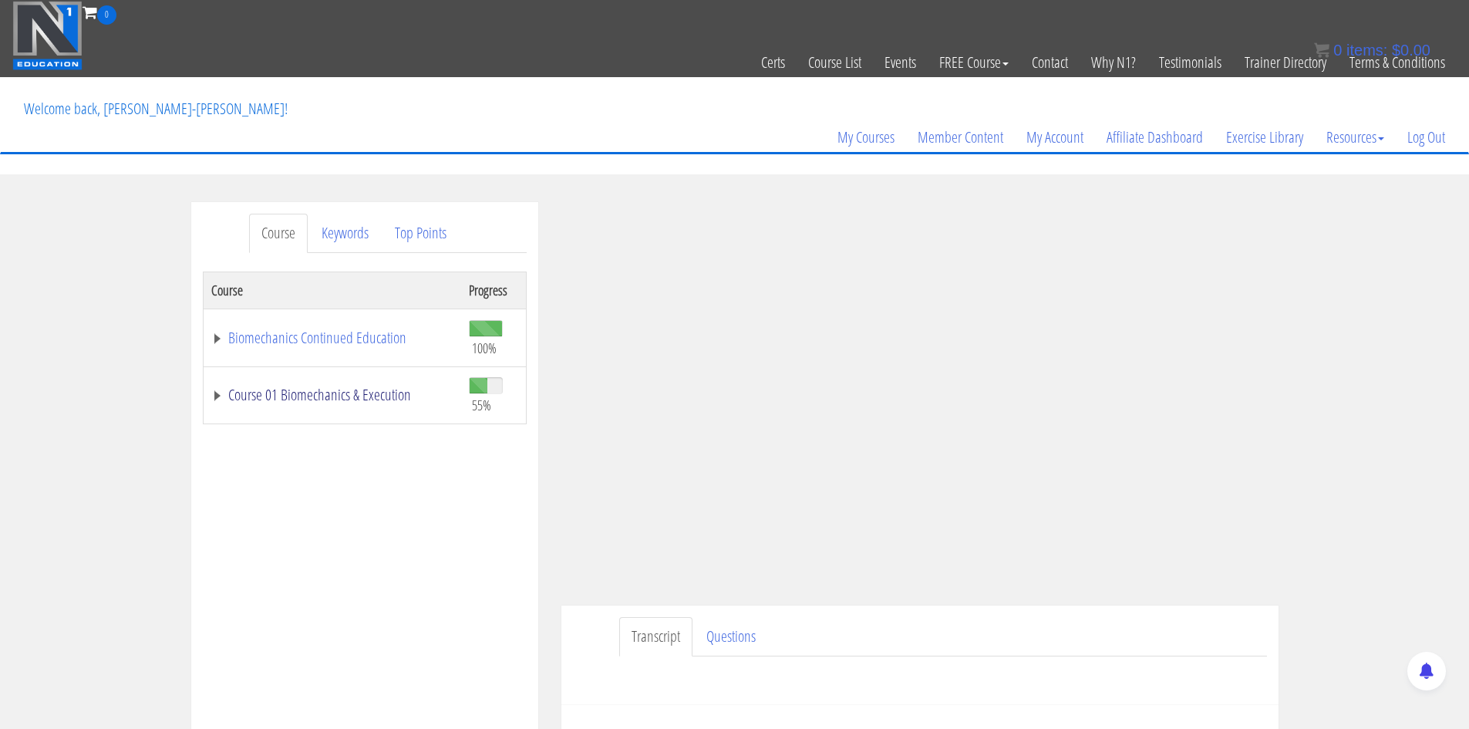
drag, startPoint x: 286, startPoint y: 396, endPoint x: 292, endPoint y: 407, distance: 12.8
click at [287, 396] on link "Course 01 Biomechanics & Execution" at bounding box center [332, 394] width 242 height 15
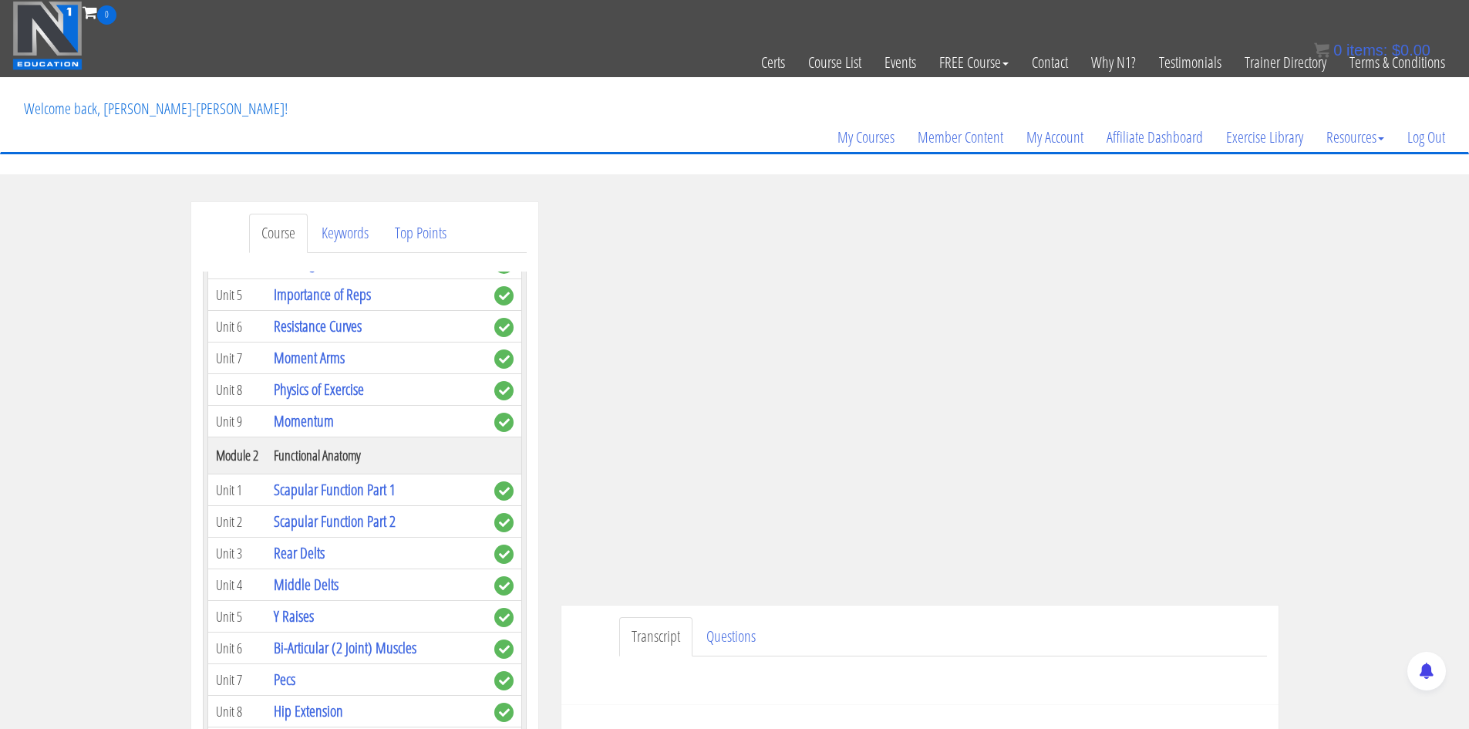
scroll to position [463, 0]
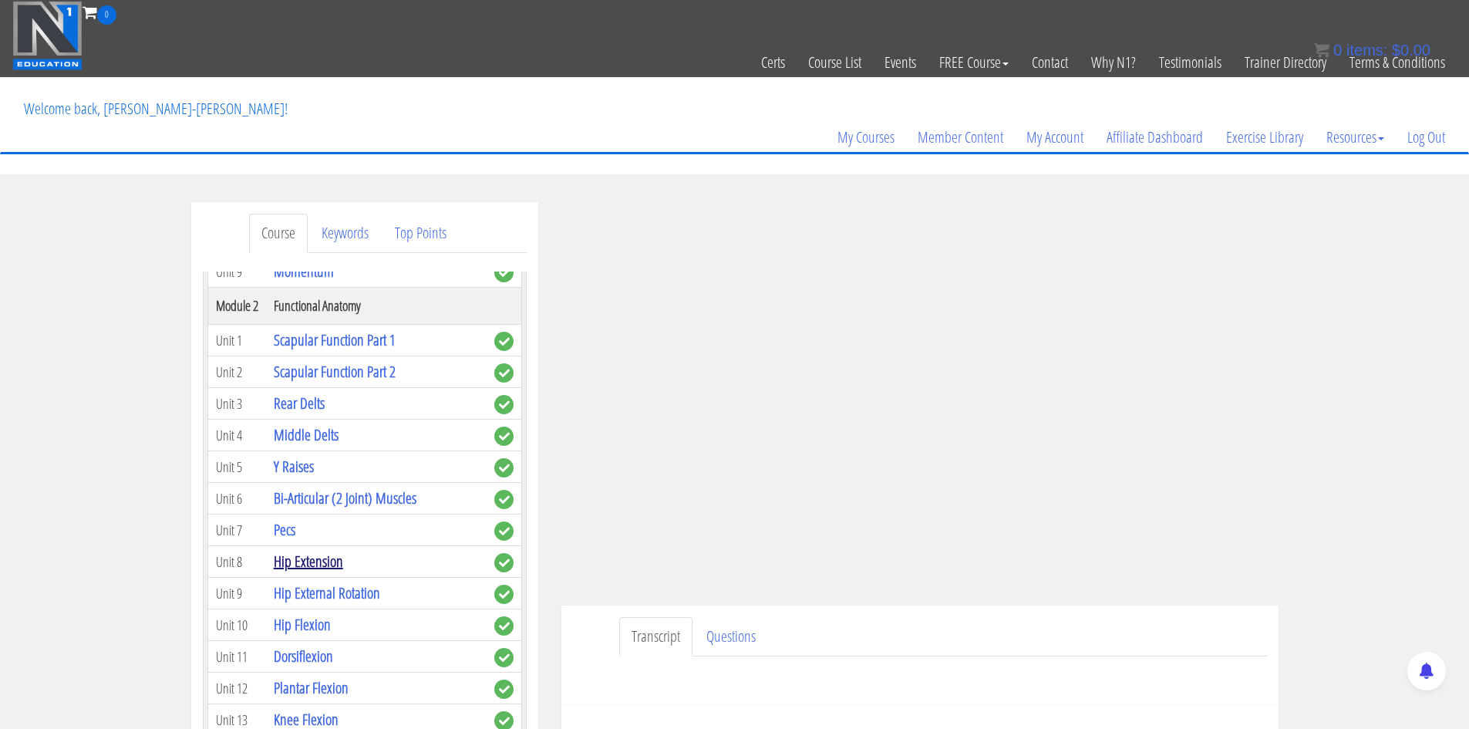
click at [322, 556] on link "Hip Extension" at bounding box center [308, 561] width 69 height 21
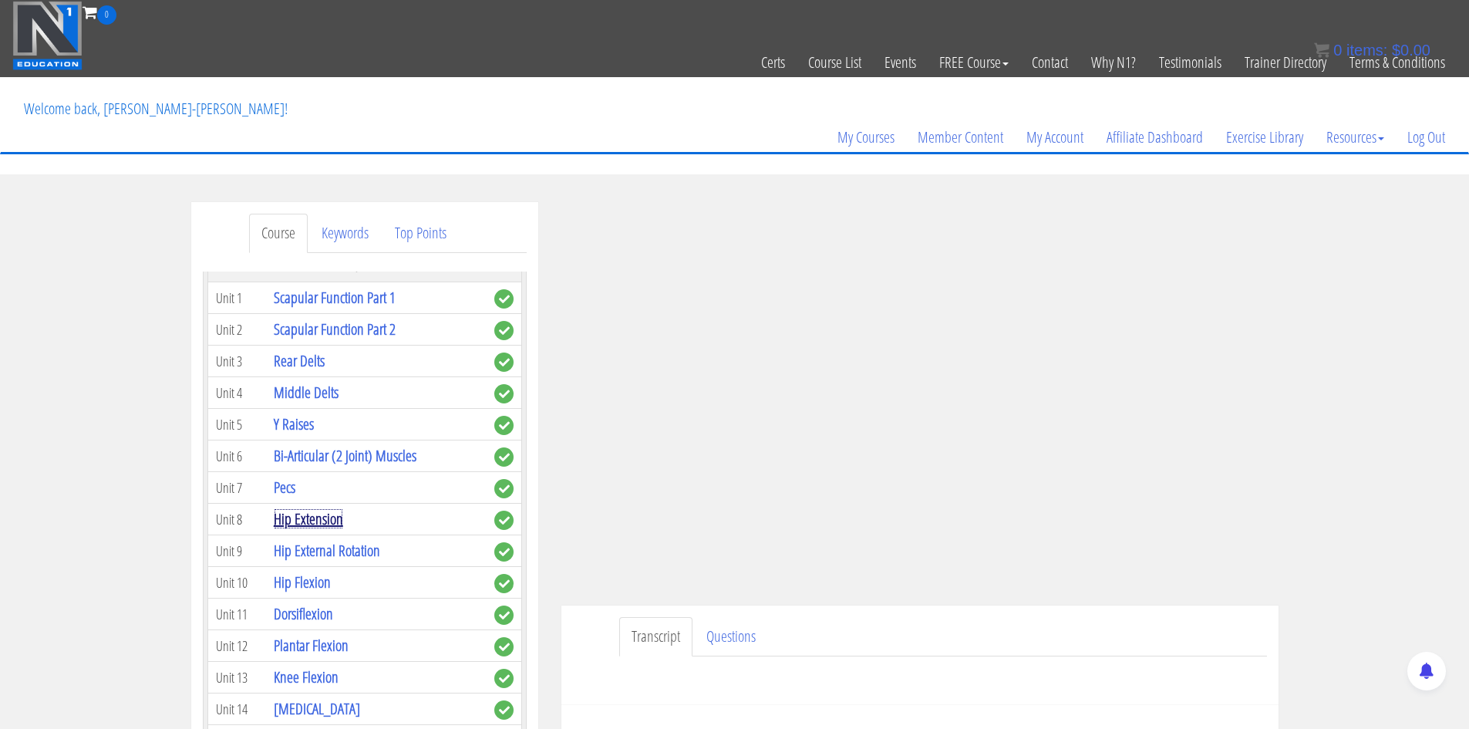
scroll to position [540, 0]
